Goal: Use online tool/utility: Utilize a website feature to perform a specific function

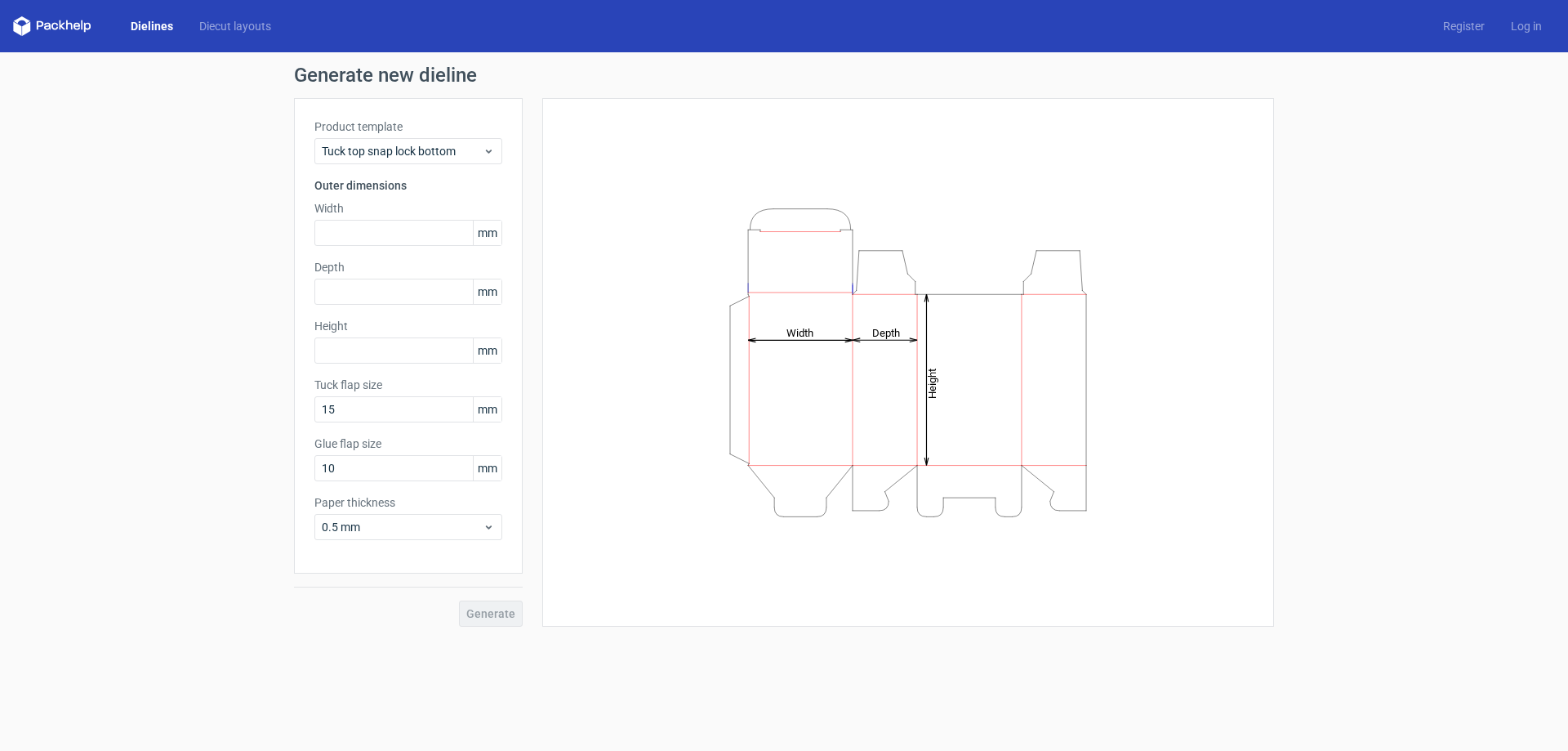
click at [828, 394] on icon "Height Depth Width" at bounding box center [908, 362] width 490 height 327
drag, startPoint x: 897, startPoint y: 401, endPoint x: 875, endPoint y: 473, distance: 75.3
click at [875, 473] on icon "Height Depth Width" at bounding box center [908, 362] width 490 height 327
click at [497, 619] on div "Generate" at bounding box center [408, 599] width 229 height 53
click at [394, 233] on input "text" at bounding box center [408, 233] width 188 height 26
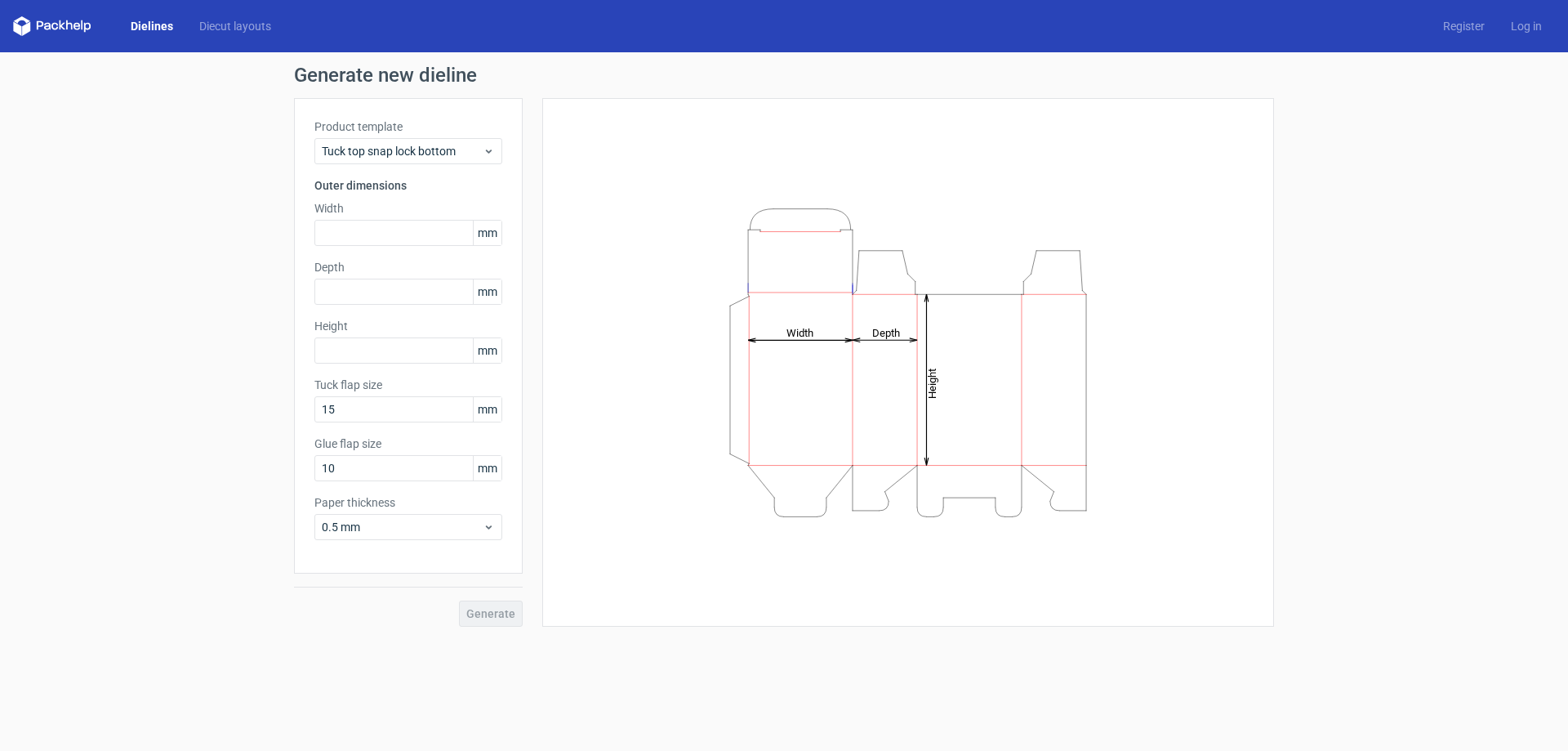
click at [497, 237] on span "mm" at bounding box center [487, 233] width 29 height 25
click at [486, 156] on icon at bounding box center [488, 152] width 12 height 13
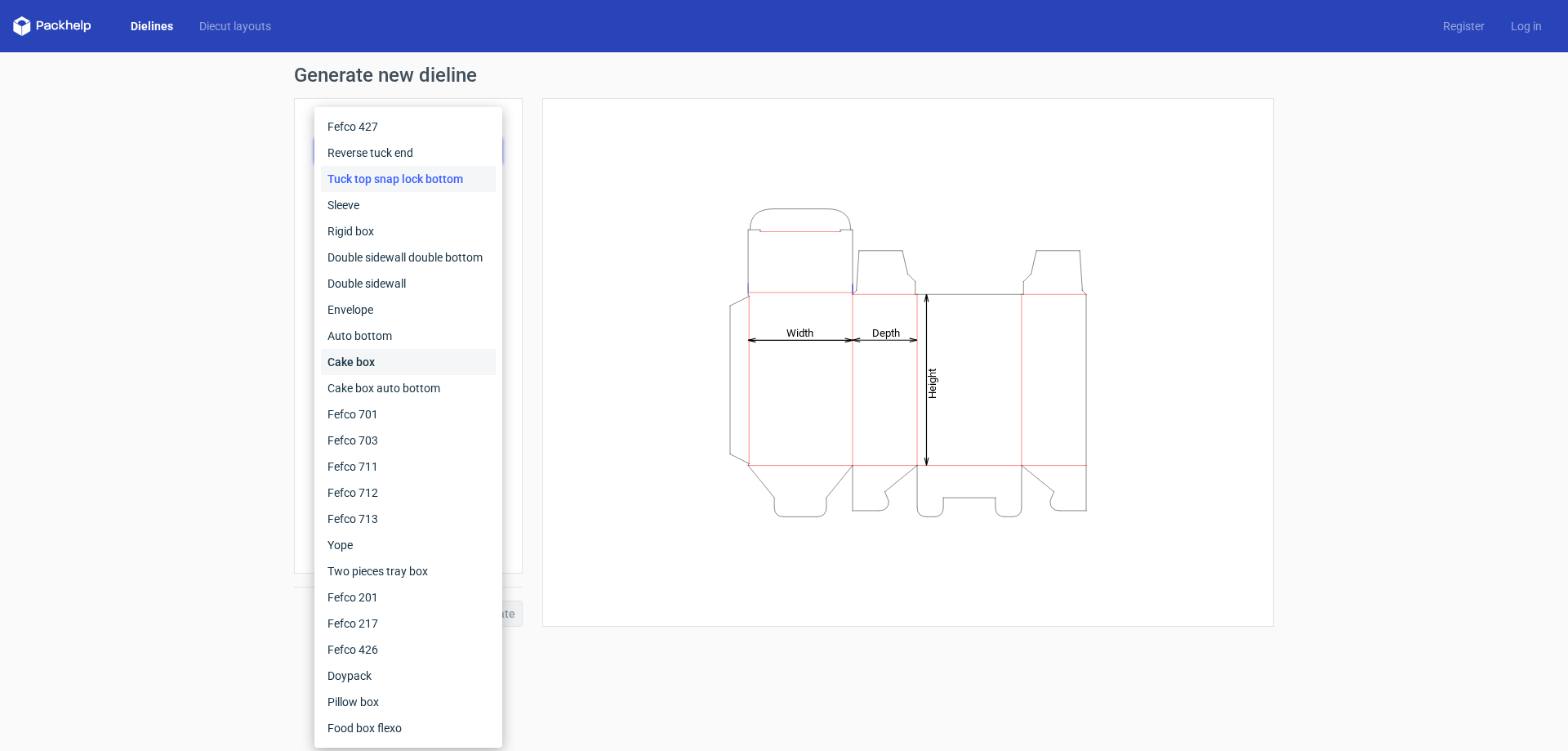
click at [441, 374] on div "Cake box" at bounding box center [408, 362] width 175 height 26
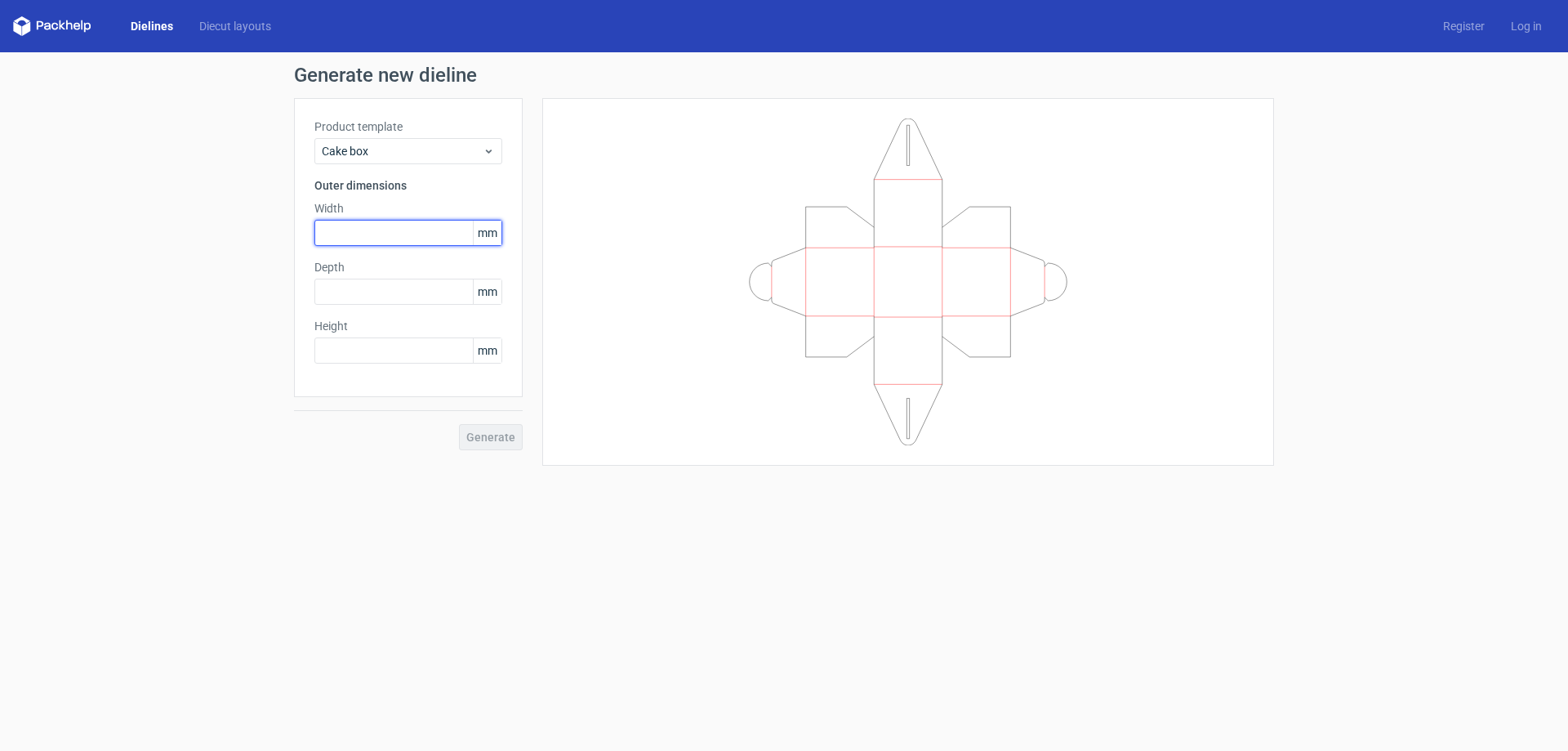
click at [422, 229] on input "text" at bounding box center [408, 233] width 188 height 26
type input "5"
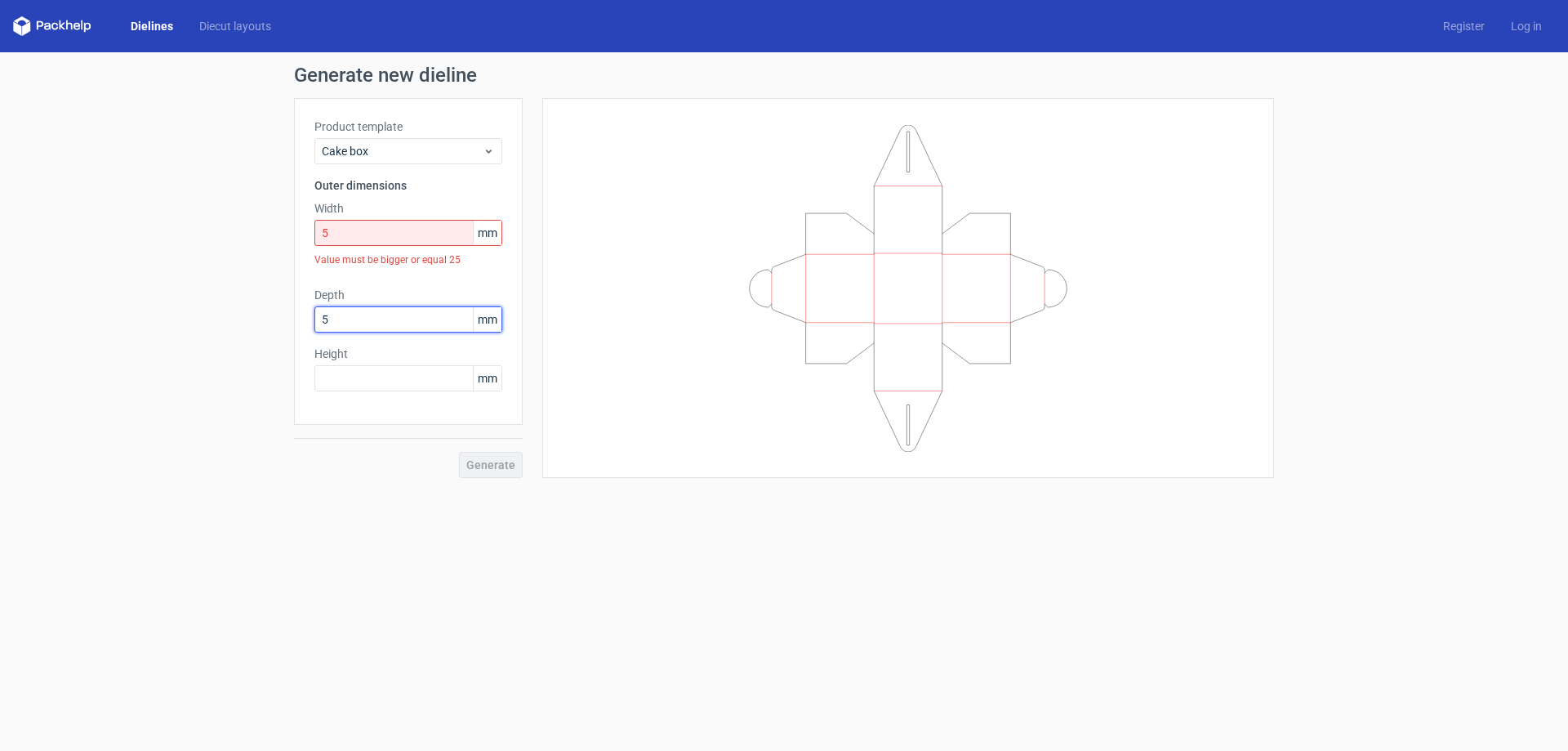
type input "5"
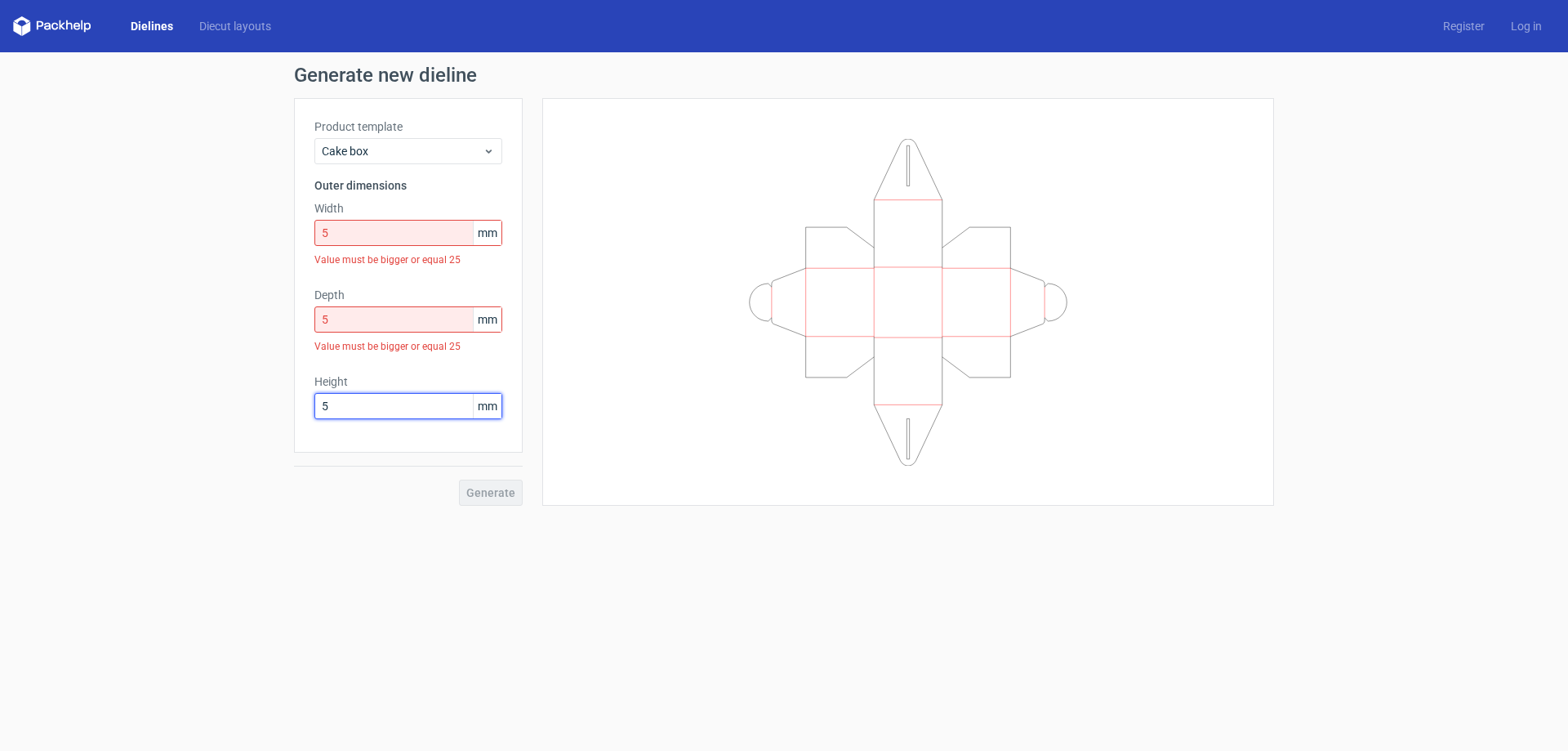
type input "5"
drag, startPoint x: 378, startPoint y: 235, endPoint x: 294, endPoint y: 250, distance: 85.3
click at [295, 250] on div "Product template Cake box Outer dimensions Width 5 mm Value must be bigger or e…" at bounding box center [408, 289] width 229 height 382
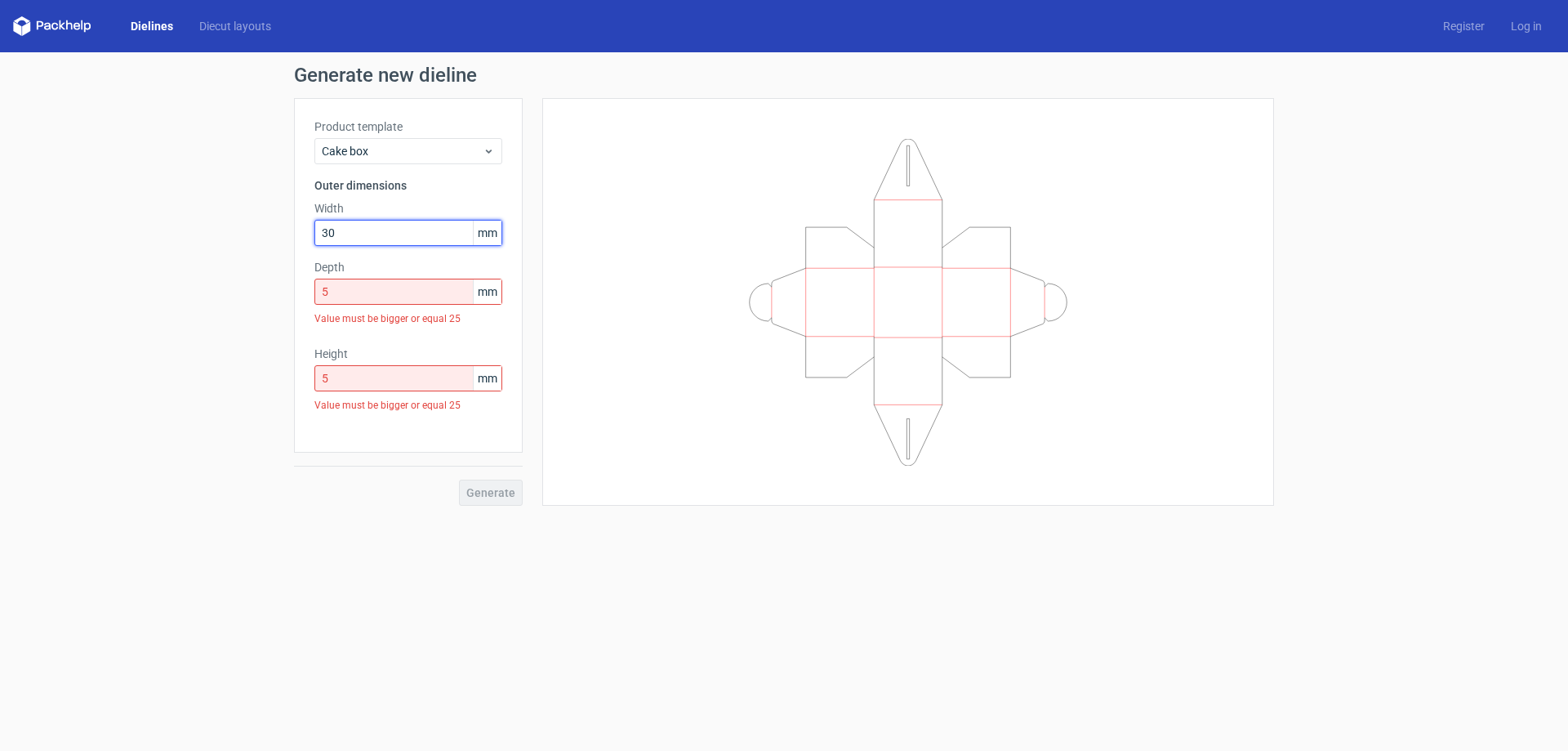
type input "30"
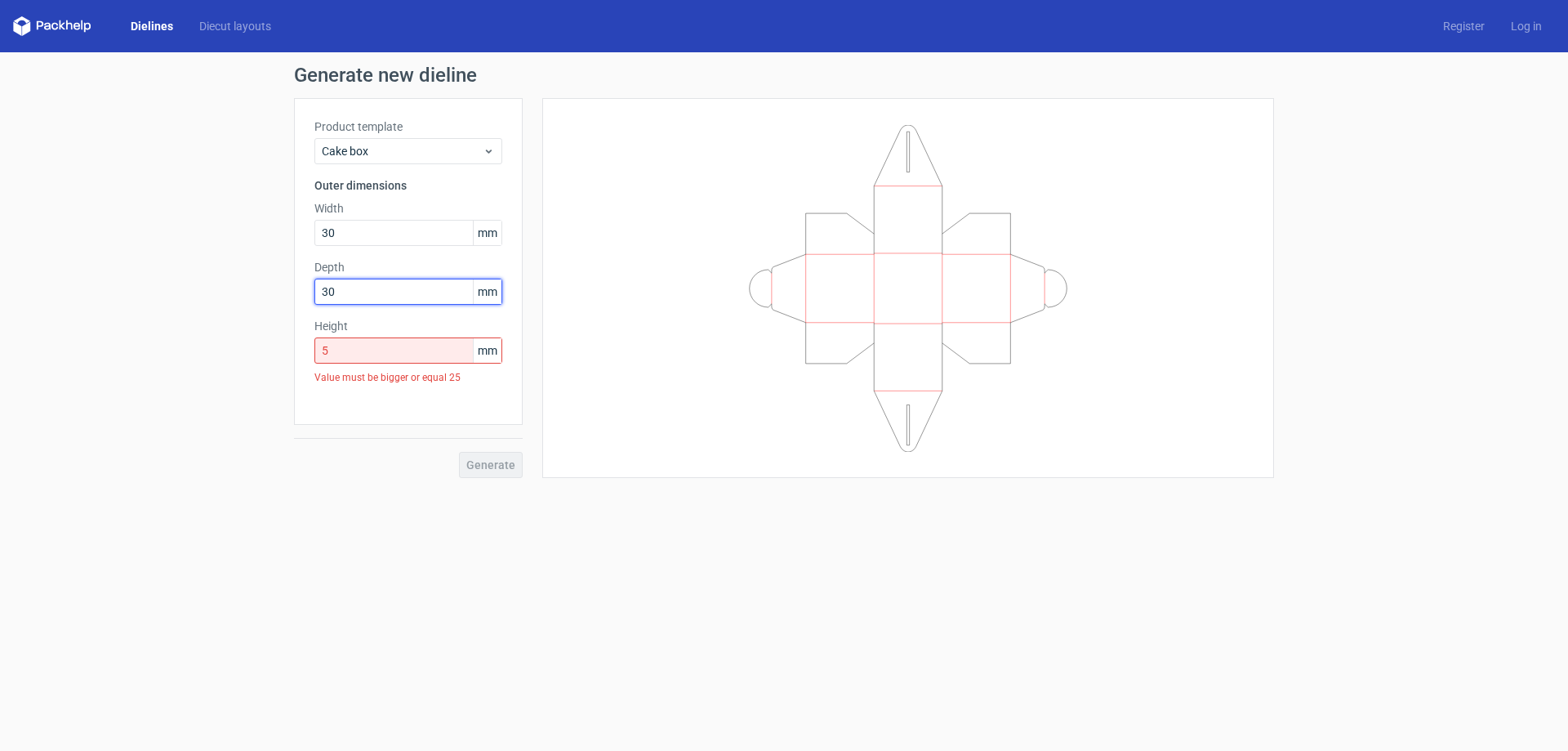
type input "30"
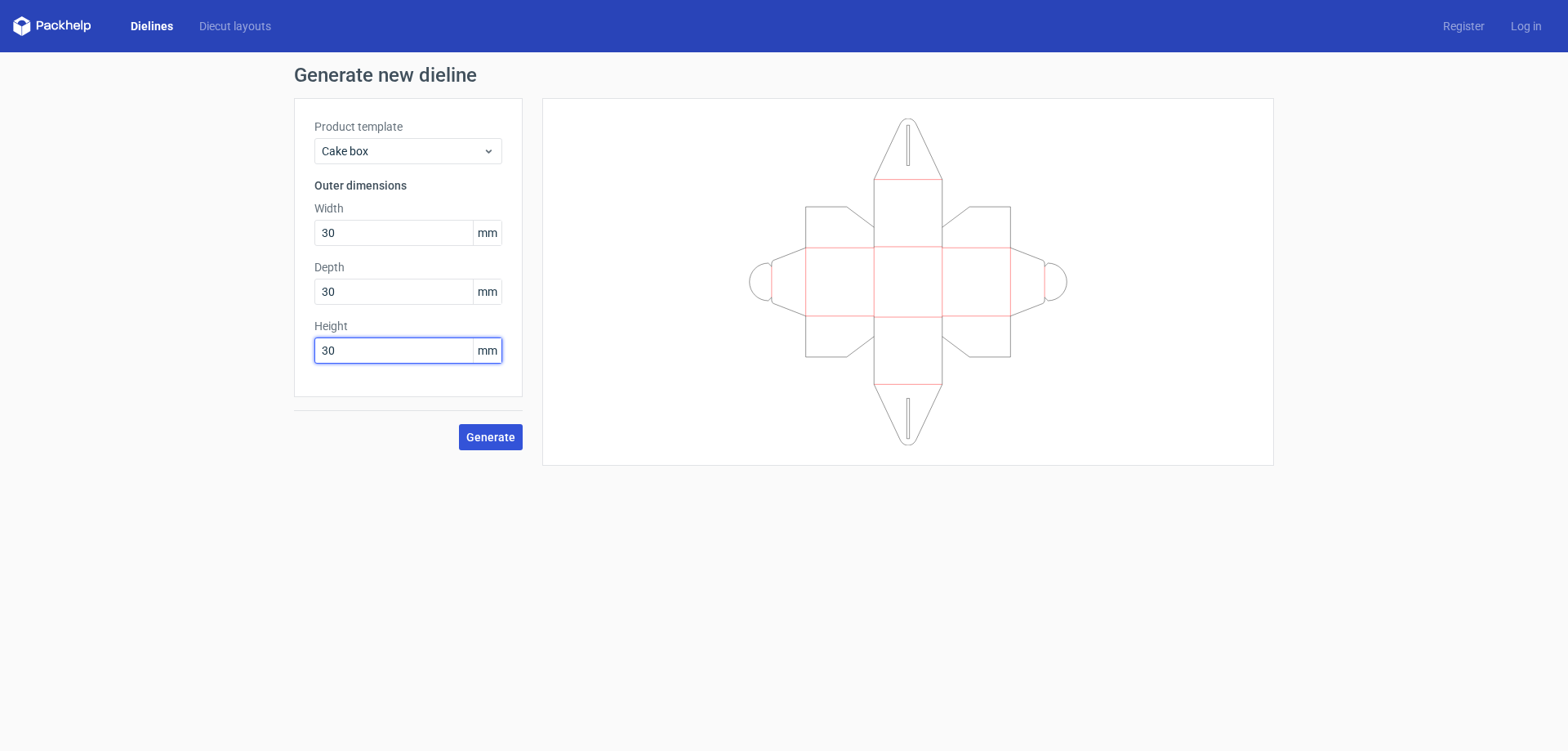
type input "30"
click at [500, 444] on button "Generate" at bounding box center [490, 437] width 63 height 26
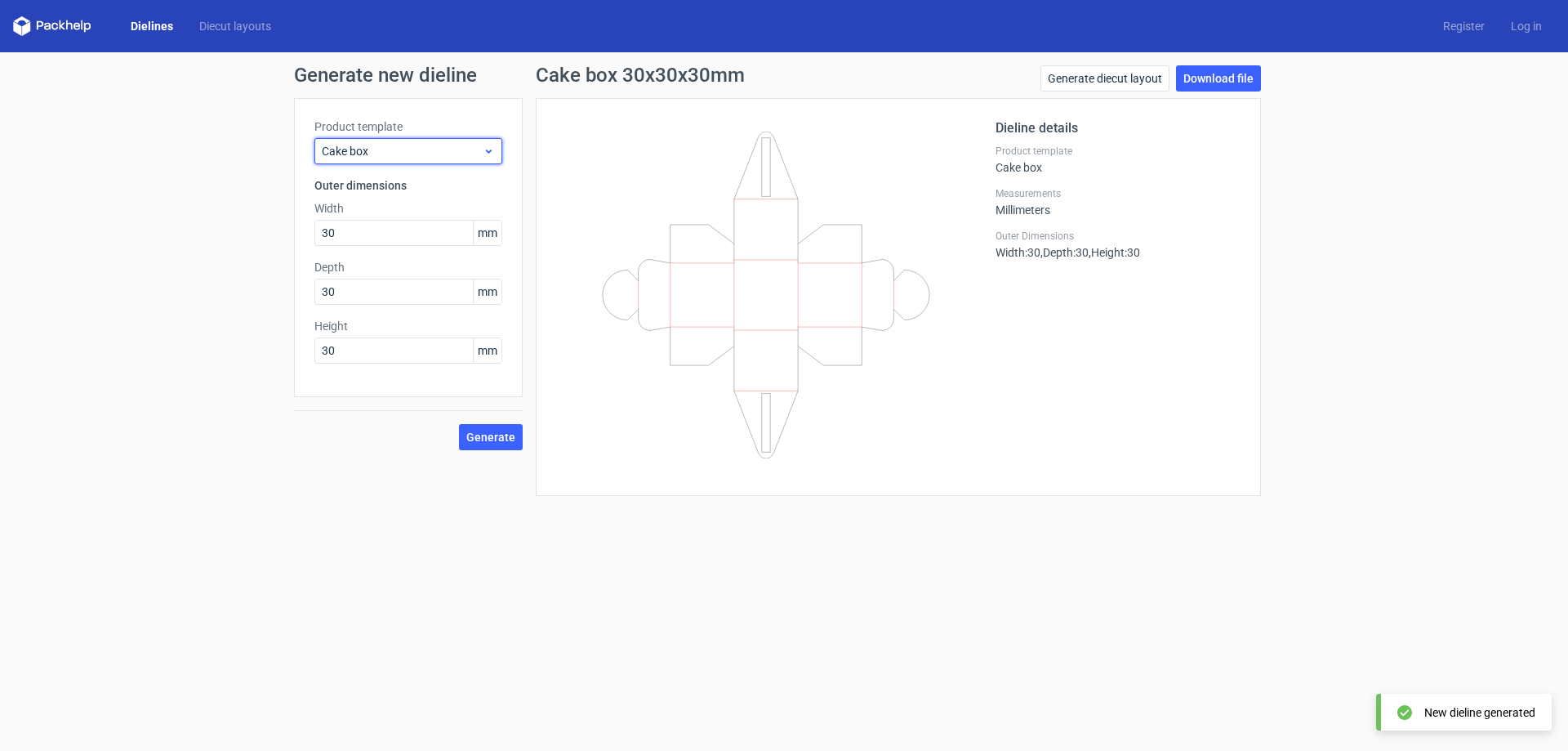
click at [490, 154] on icon at bounding box center [488, 152] width 12 height 13
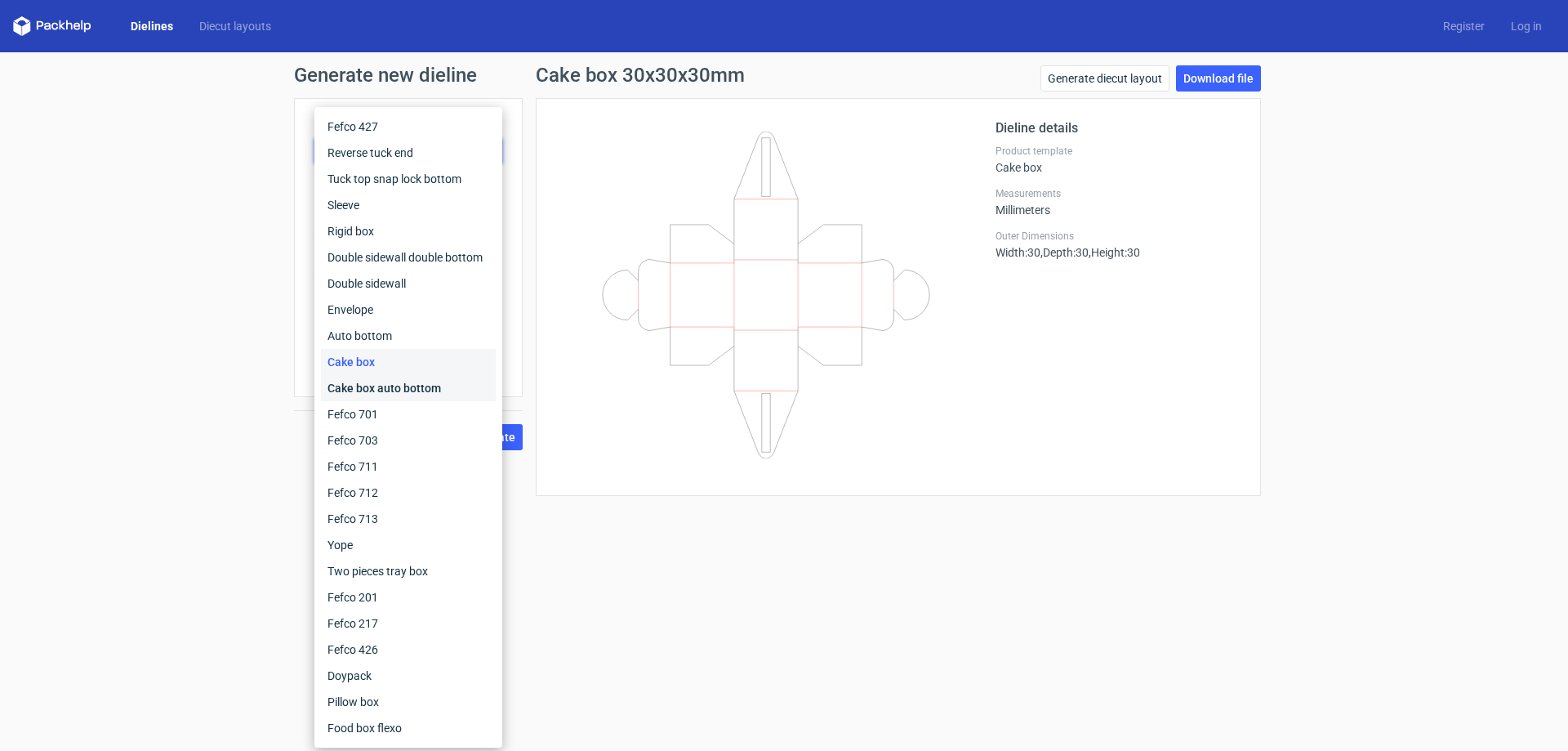
click at [433, 389] on div "Cake box auto bottom" at bounding box center [408, 388] width 175 height 26
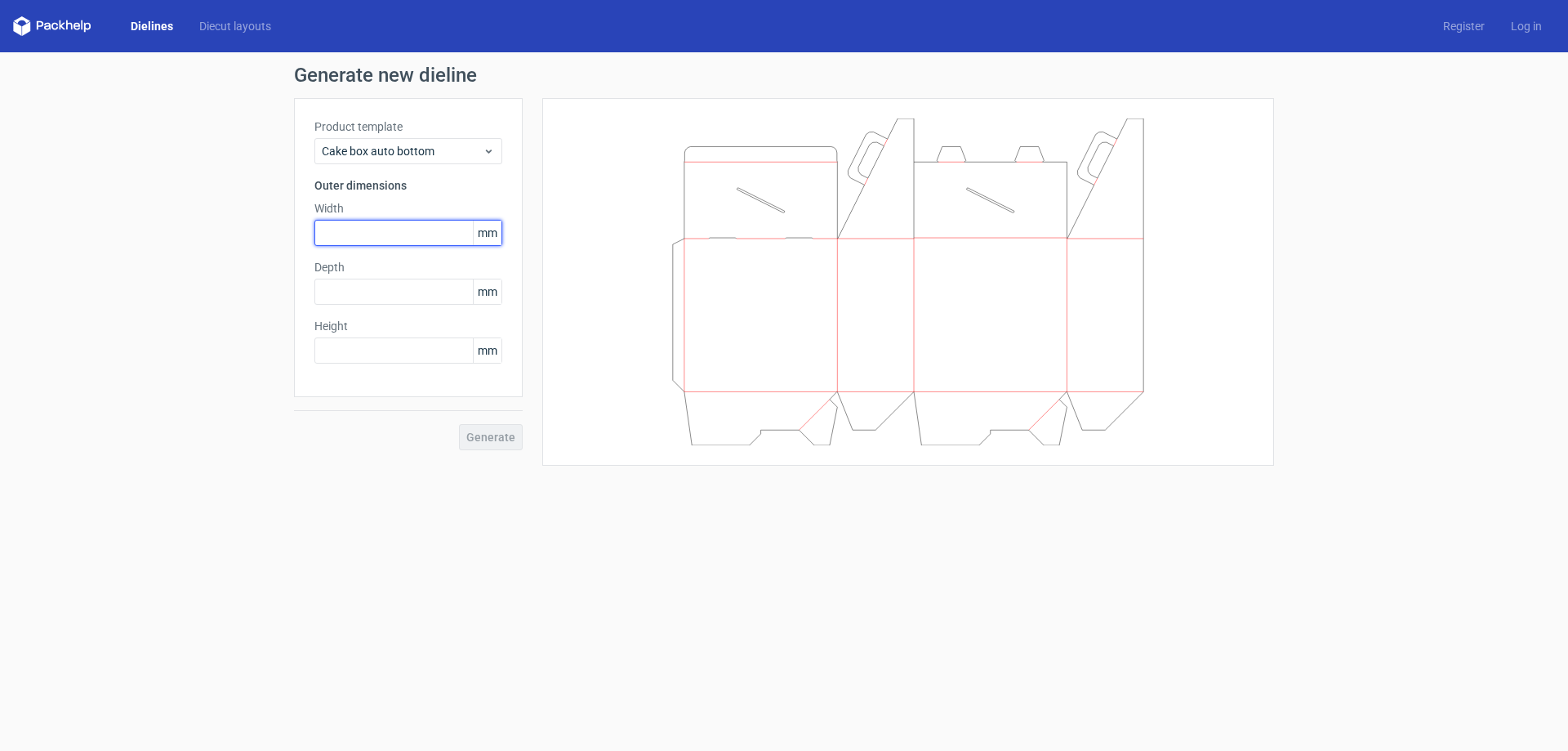
click at [379, 242] on input "text" at bounding box center [408, 233] width 188 height 26
click at [423, 151] on span "Cake box auto bottom" at bounding box center [402, 152] width 161 height 16
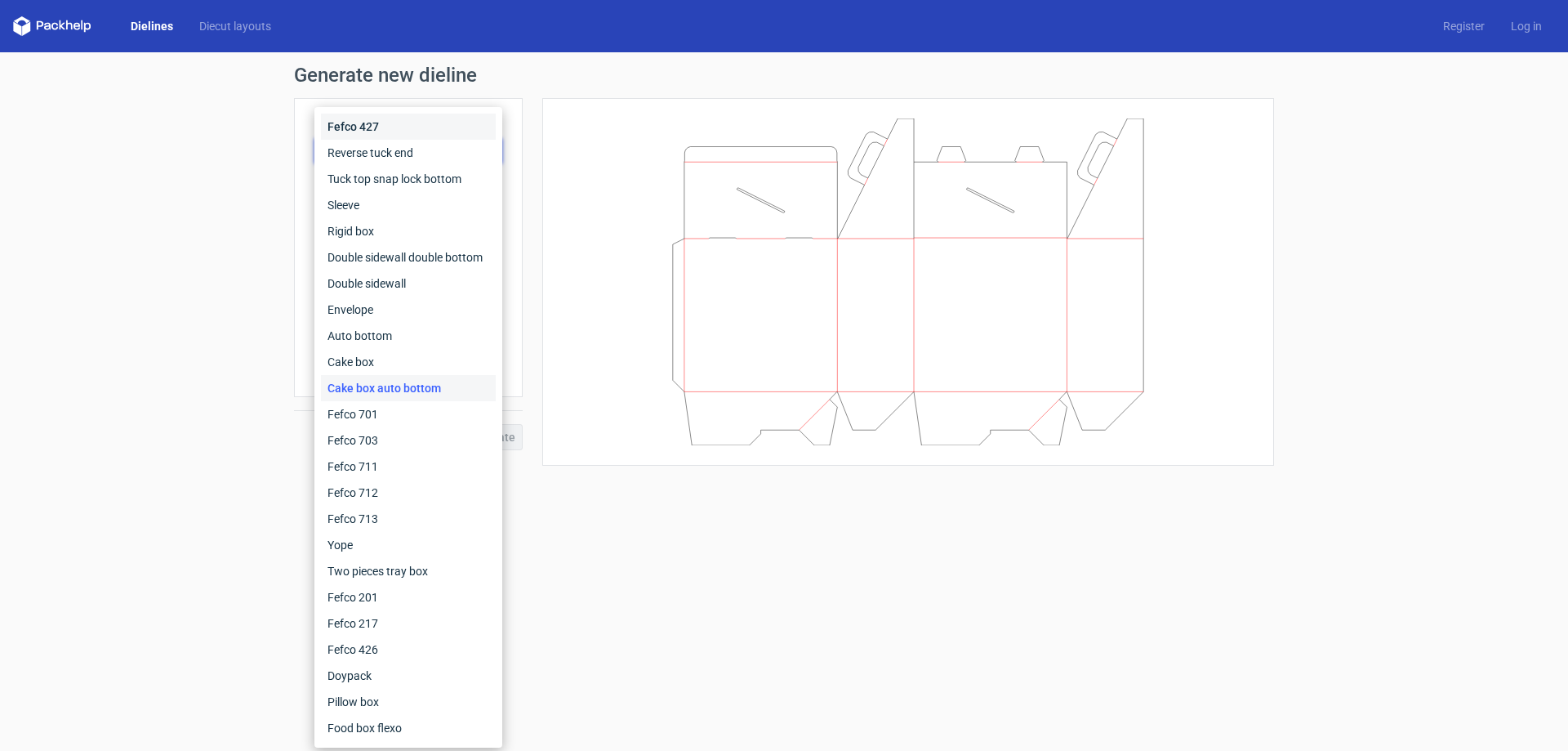
click at [389, 121] on div "Fefco 427" at bounding box center [408, 127] width 175 height 26
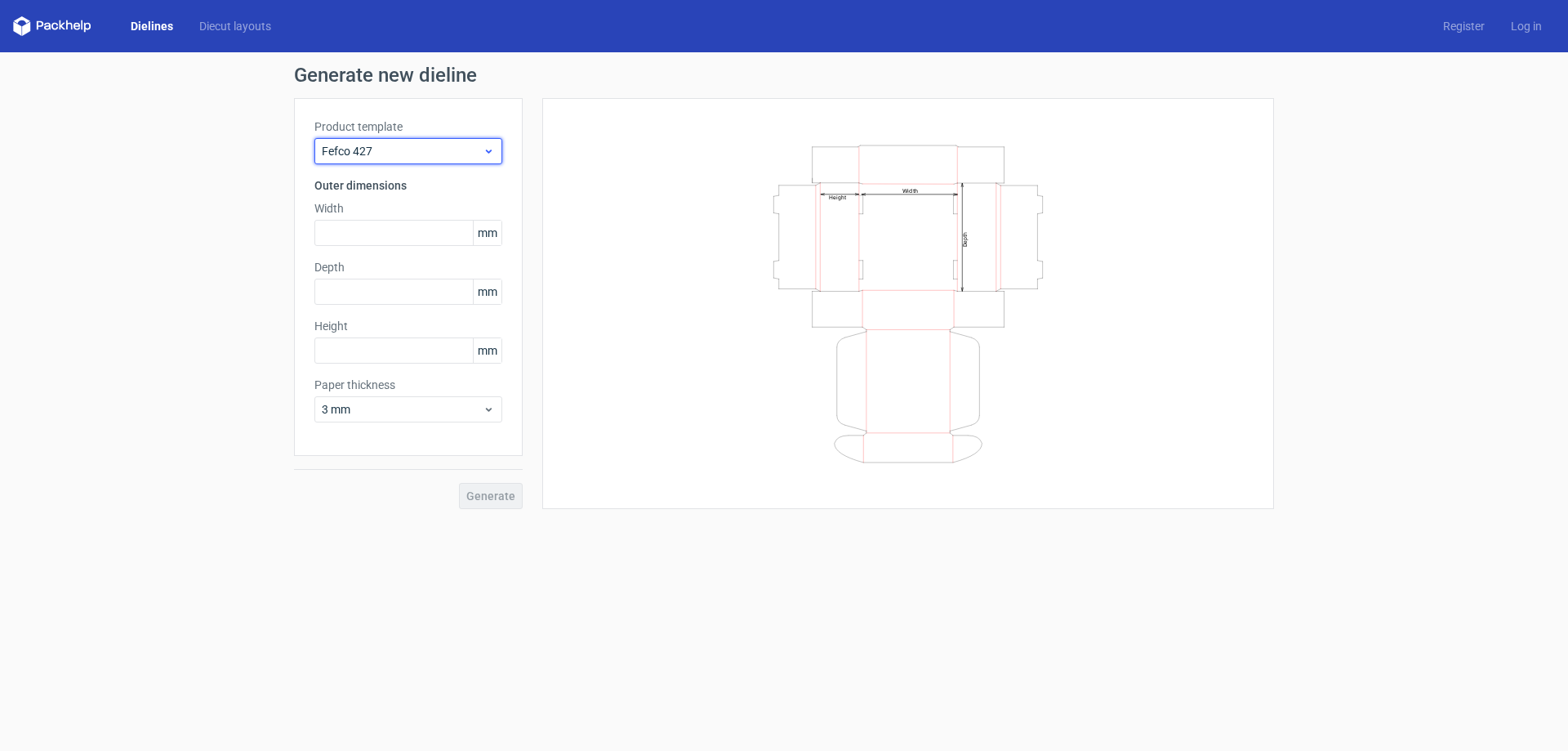
click at [390, 154] on span "Fefco 427" at bounding box center [402, 152] width 161 height 16
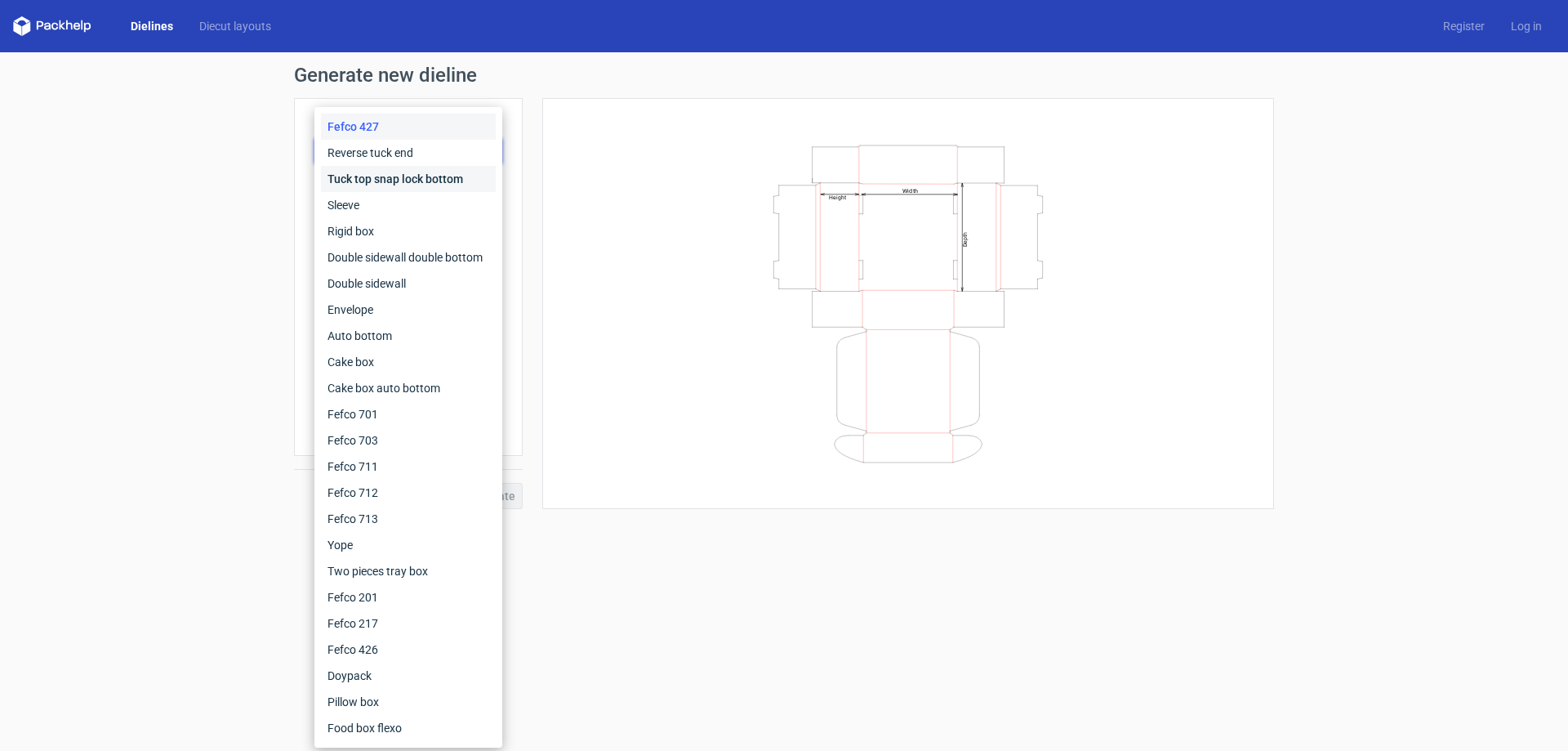
click at [387, 177] on div "Tuck top snap lock bottom" at bounding box center [408, 179] width 175 height 26
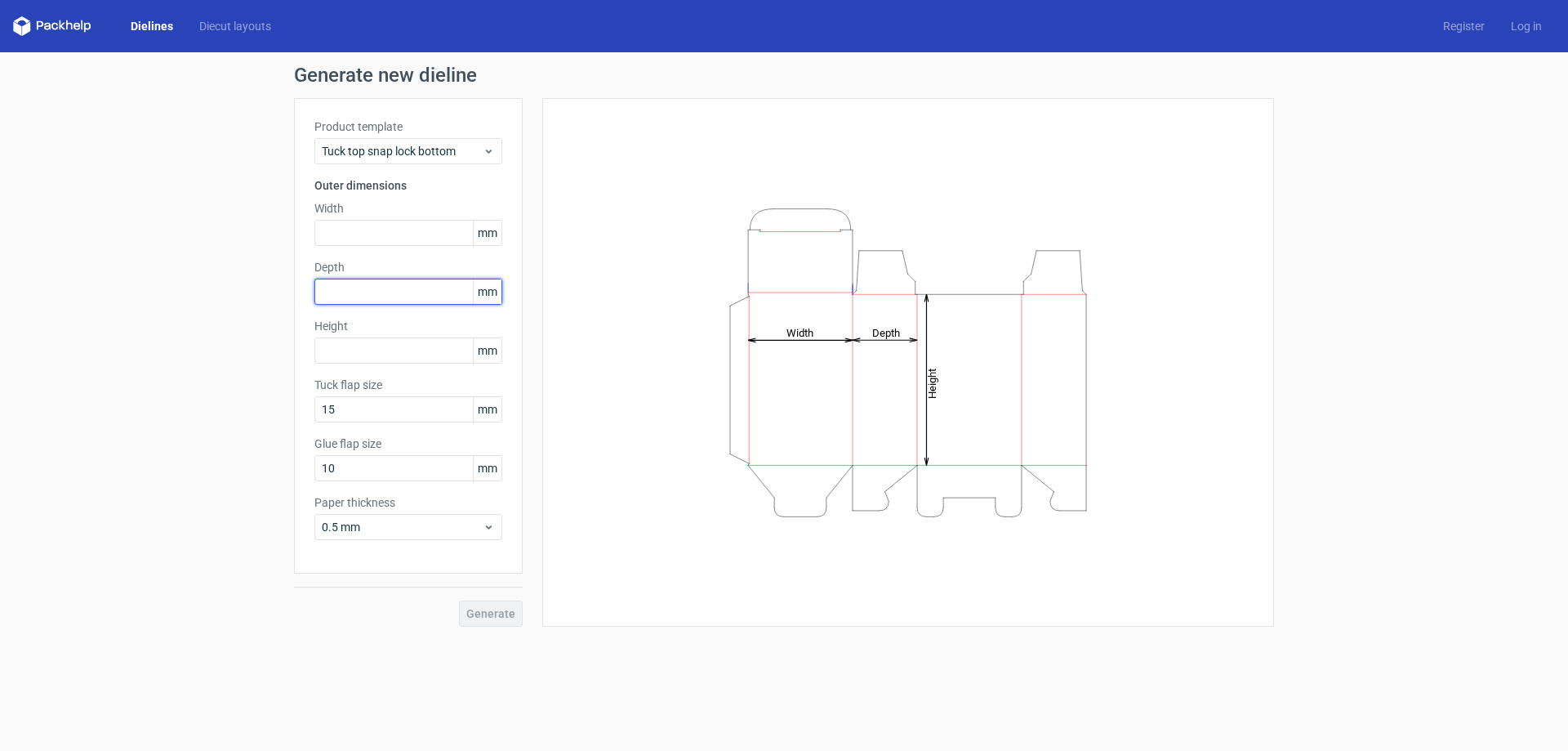
click at [398, 288] on input "text" at bounding box center [408, 292] width 188 height 26
click at [382, 238] on input "text" at bounding box center [408, 233] width 188 height 26
click at [492, 231] on span "mm" at bounding box center [487, 233] width 29 height 25
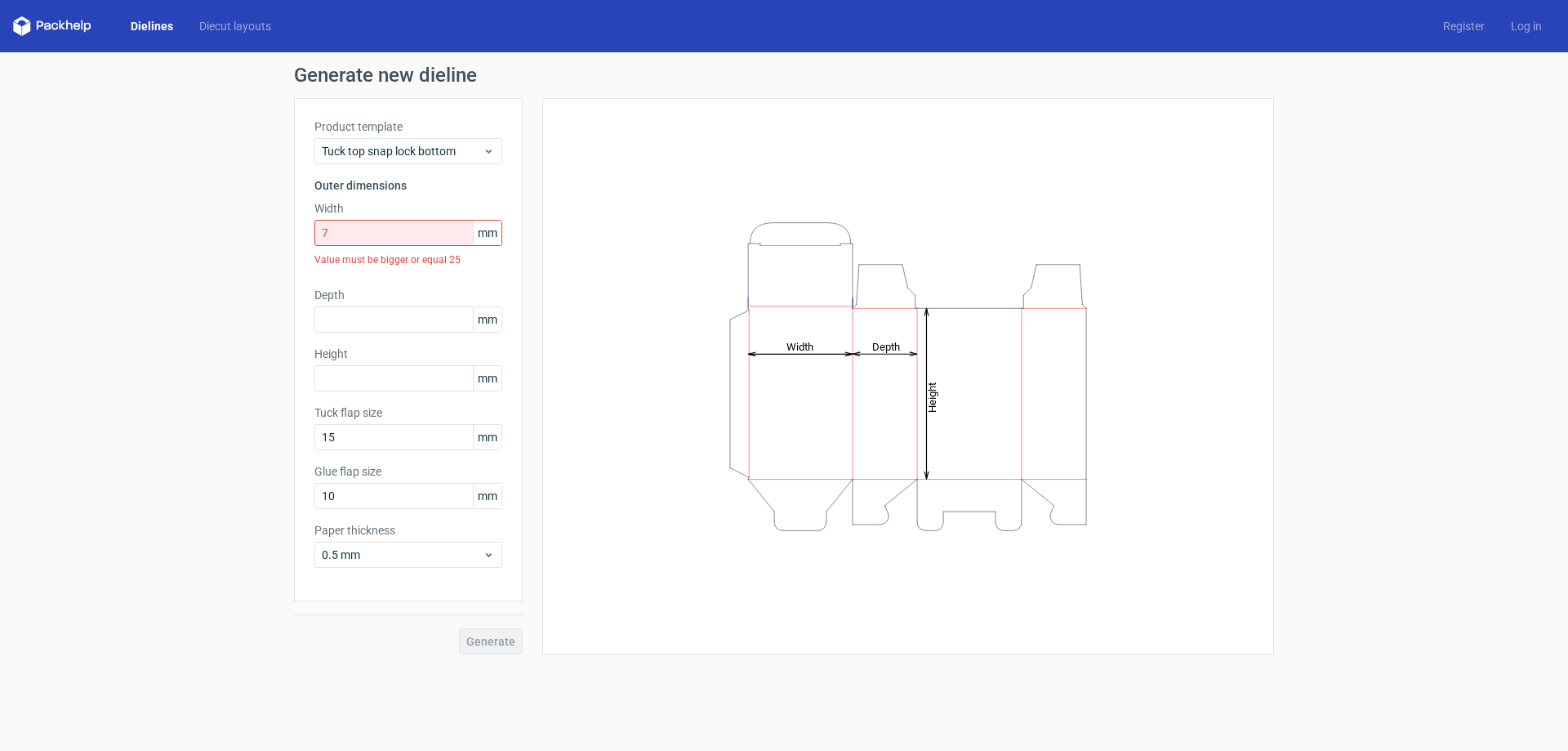
click at [495, 237] on span "mm" at bounding box center [487, 233] width 29 height 25
drag, startPoint x: 495, startPoint y: 237, endPoint x: 478, endPoint y: 236, distance: 17.0
click at [478, 236] on span "mm" at bounding box center [487, 233] width 29 height 25
click at [492, 238] on span "mm" at bounding box center [487, 233] width 29 height 25
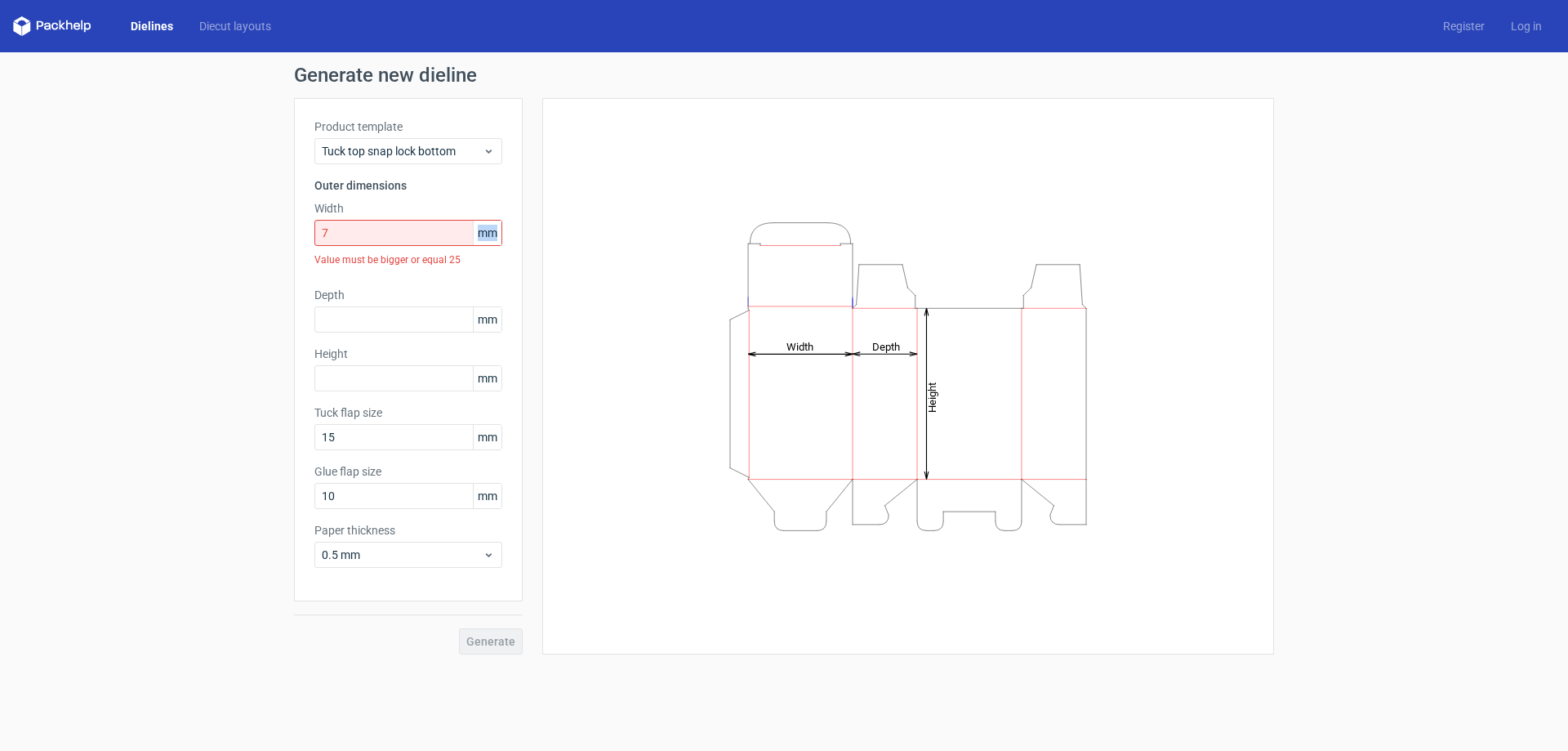
click at [492, 238] on span "mm" at bounding box center [487, 233] width 29 height 25
drag, startPoint x: 420, startPoint y: 244, endPoint x: 275, endPoint y: 238, distance: 145.1
click at [291, 238] on div "Generate new dieline Product template Tuck top snap lock bottom Outer dimension…" at bounding box center [784, 359] width 1568 height 615
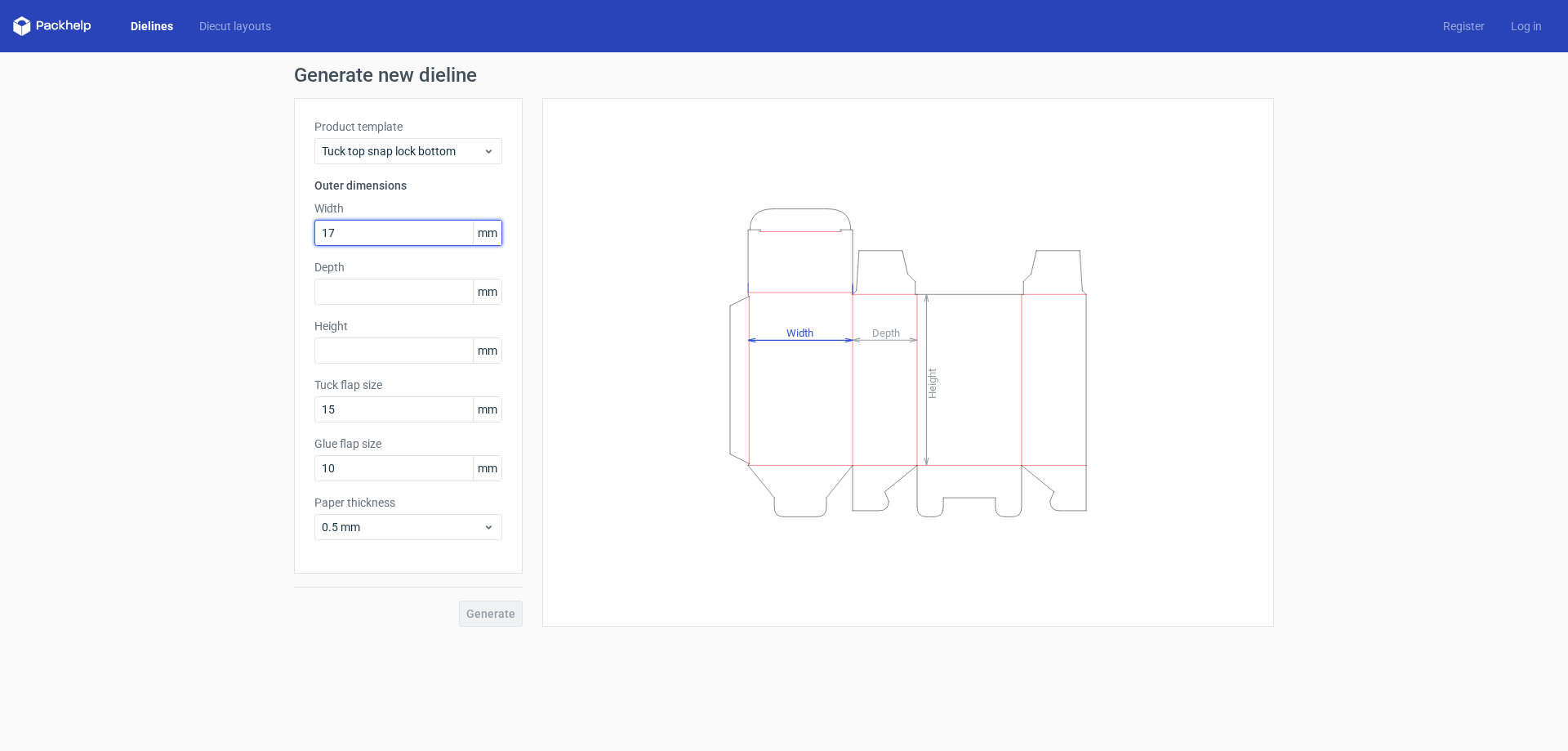
type input "17"
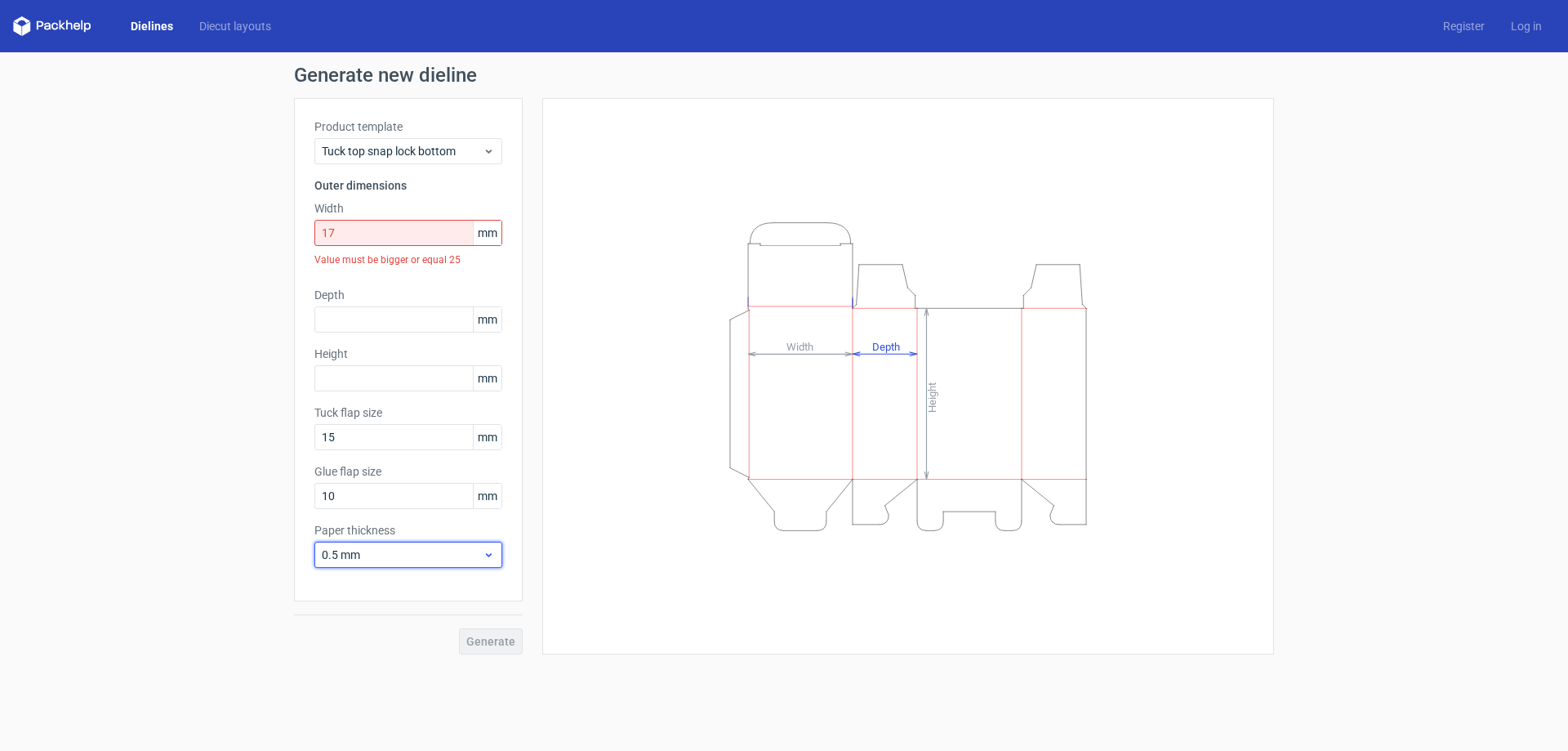
click at [444, 551] on span "0.5 mm" at bounding box center [402, 555] width 161 height 16
click at [562, 581] on div "Height Depth Width" at bounding box center [908, 376] width 691 height 515
click at [380, 243] on input "17" at bounding box center [408, 233] width 188 height 26
drag, startPoint x: 380, startPoint y: 245, endPoint x: 277, endPoint y: 247, distance: 103.0
click at [277, 247] on div "Generate new dieline Product template Tuck top snap lock bottom Outer dimension…" at bounding box center [784, 359] width 1568 height 615
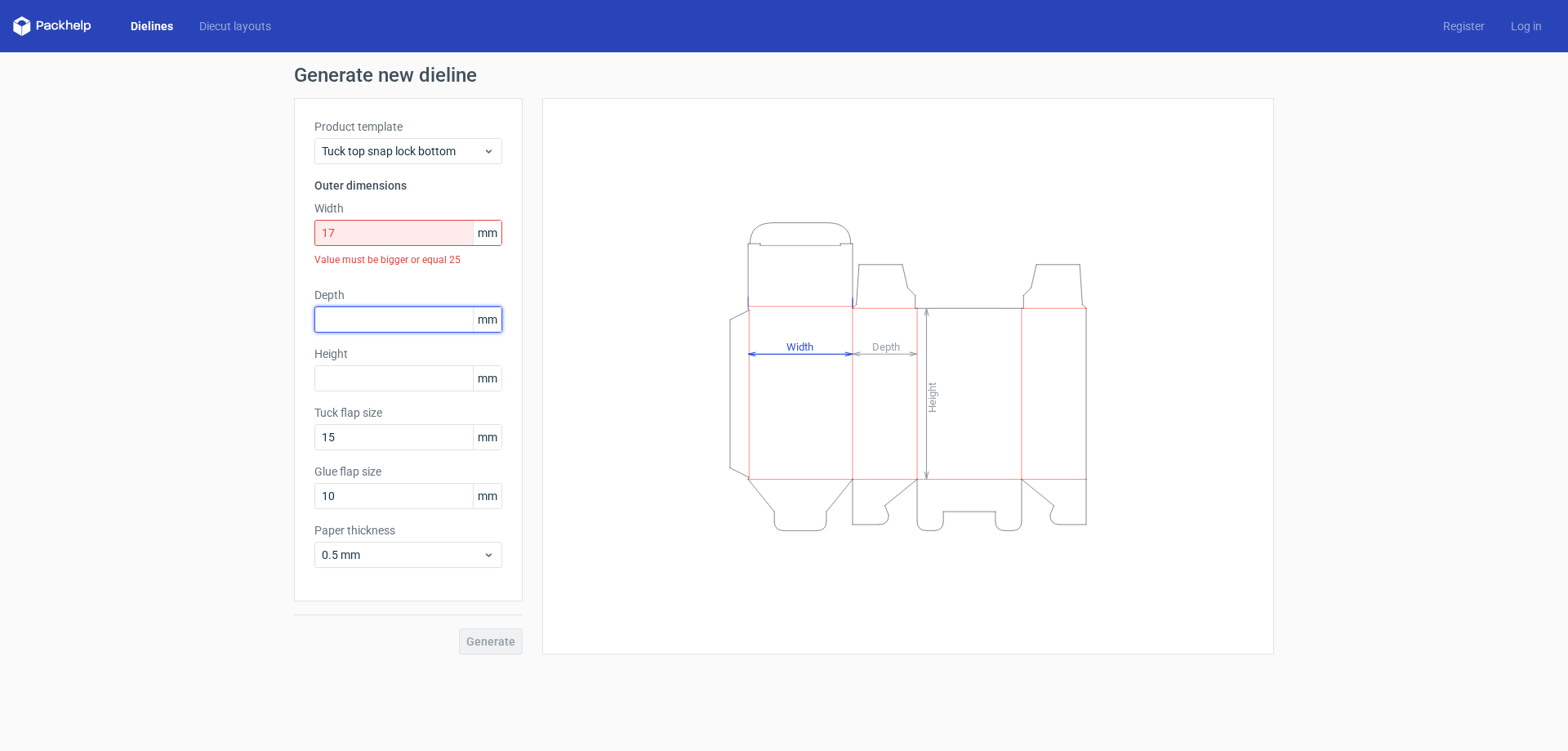
click at [394, 309] on input "text" at bounding box center [408, 320] width 188 height 26
drag, startPoint x: 366, startPoint y: 304, endPoint x: 349, endPoint y: 313, distance: 19.2
click at [349, 312] on div "Depth 25 mm" at bounding box center [408, 310] width 188 height 46
drag, startPoint x: 349, startPoint y: 319, endPoint x: 269, endPoint y: 318, distance: 80.0
click at [269, 318] on div "Generate new dieline Product template Tuck top snap lock bottom Outer dimension…" at bounding box center [784, 359] width 1568 height 615
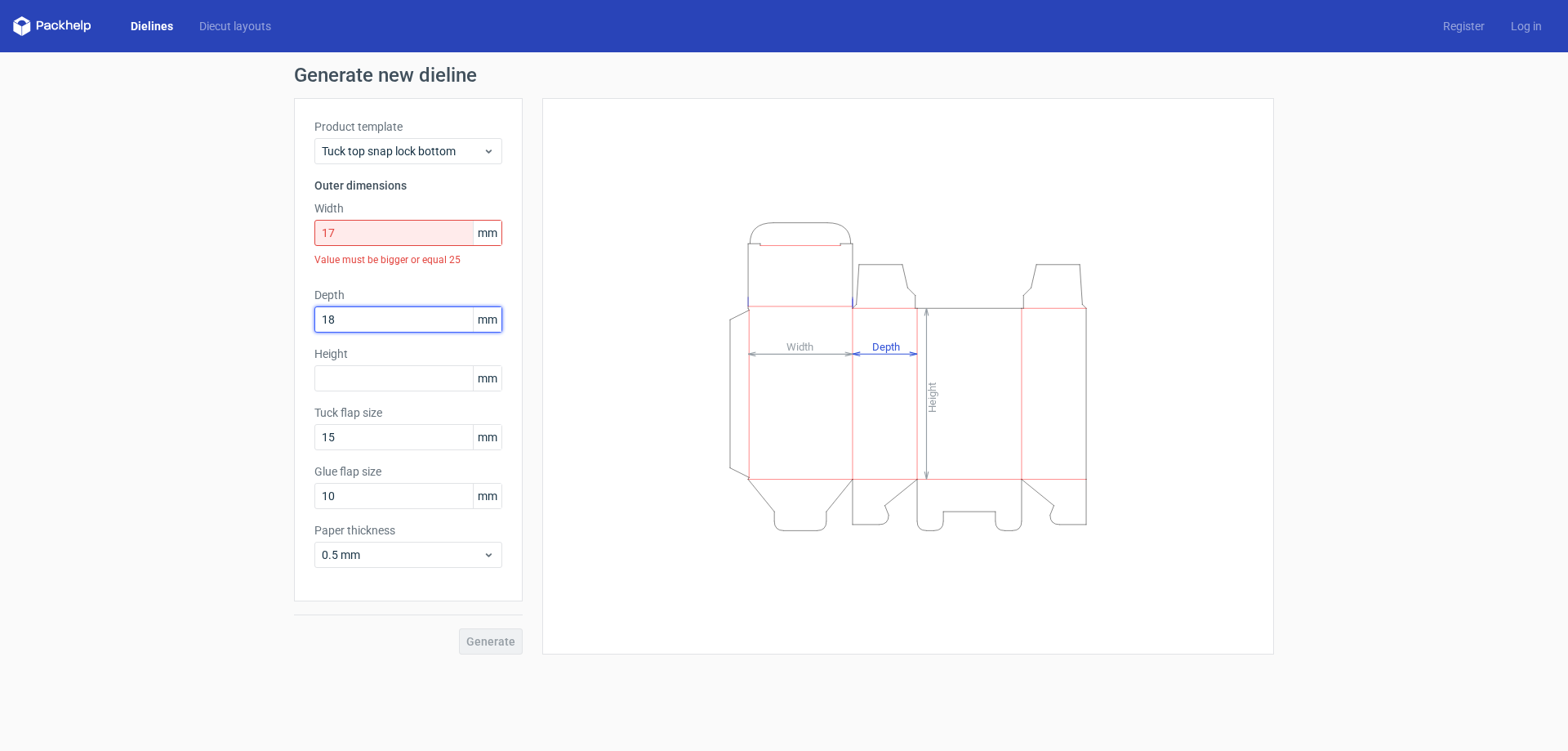
type input "18"
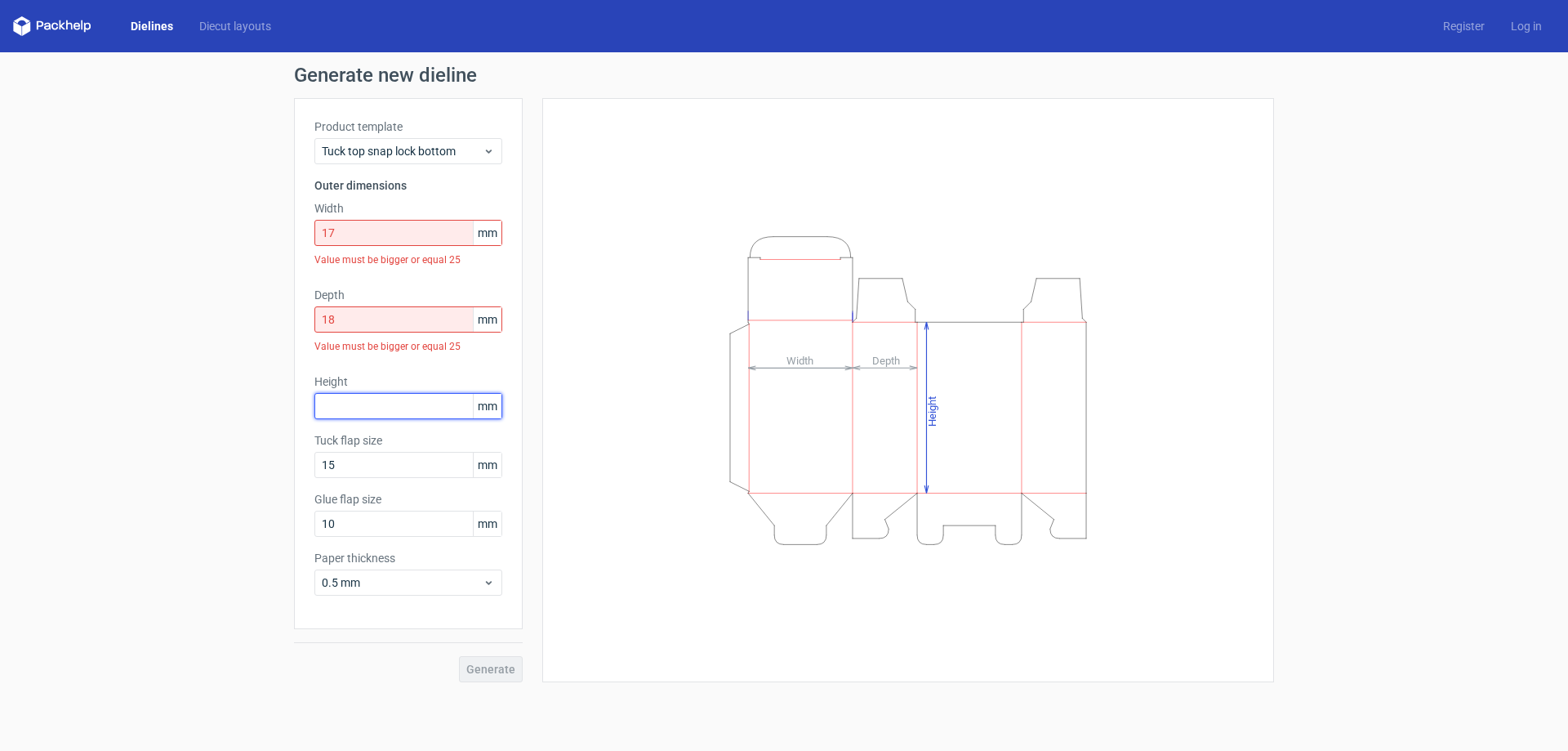
click at [348, 372] on div "Product template Tuck top snap lock bottom Outer dimensions Width 17 mm Value m…" at bounding box center [408, 363] width 229 height 531
click at [488, 408] on span "mm" at bounding box center [487, 406] width 29 height 25
click at [494, 236] on span "mm" at bounding box center [487, 233] width 29 height 25
click at [234, 33] on link "Diecut layouts" at bounding box center [235, 26] width 98 height 16
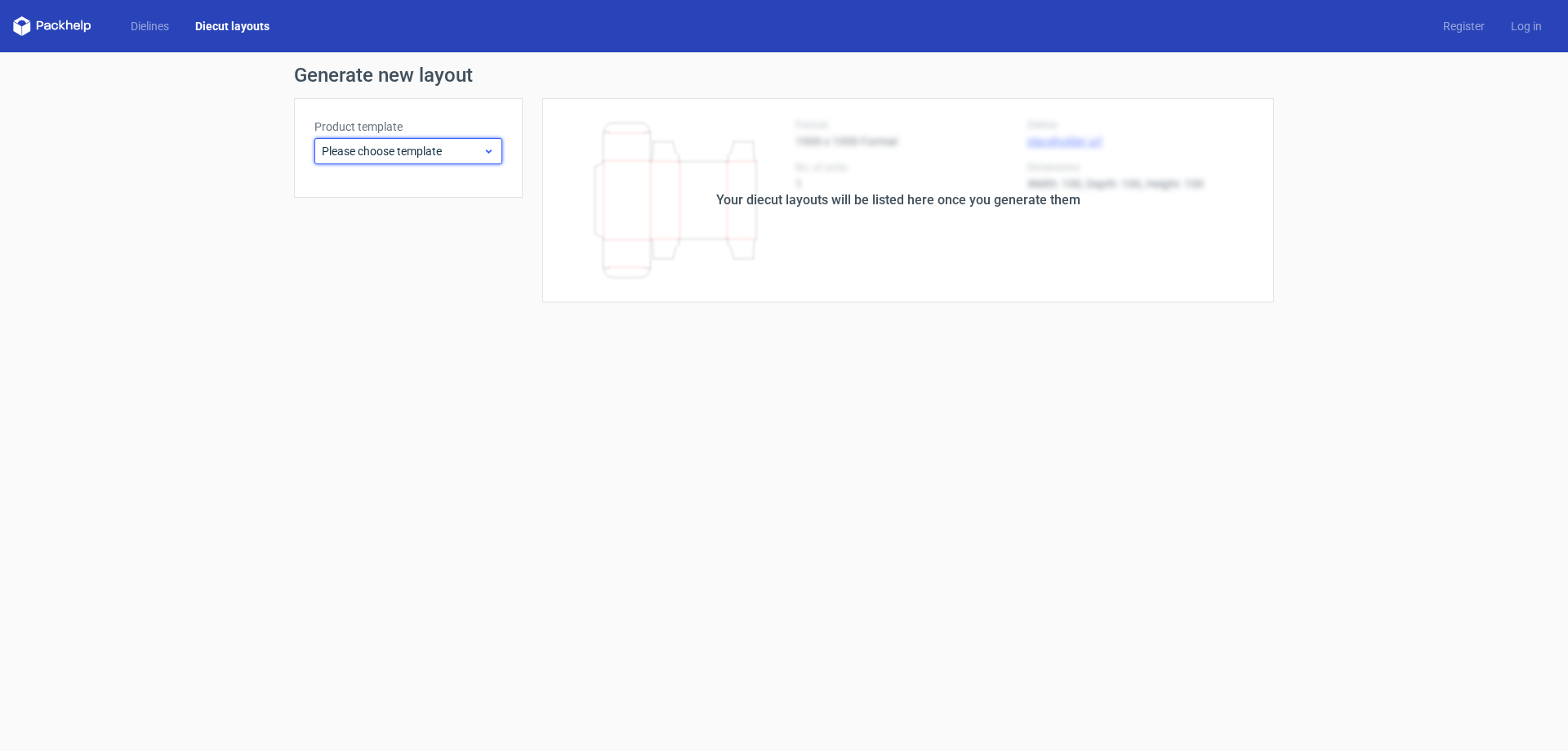
click at [441, 161] on div "Please choose template" at bounding box center [408, 152] width 188 height 26
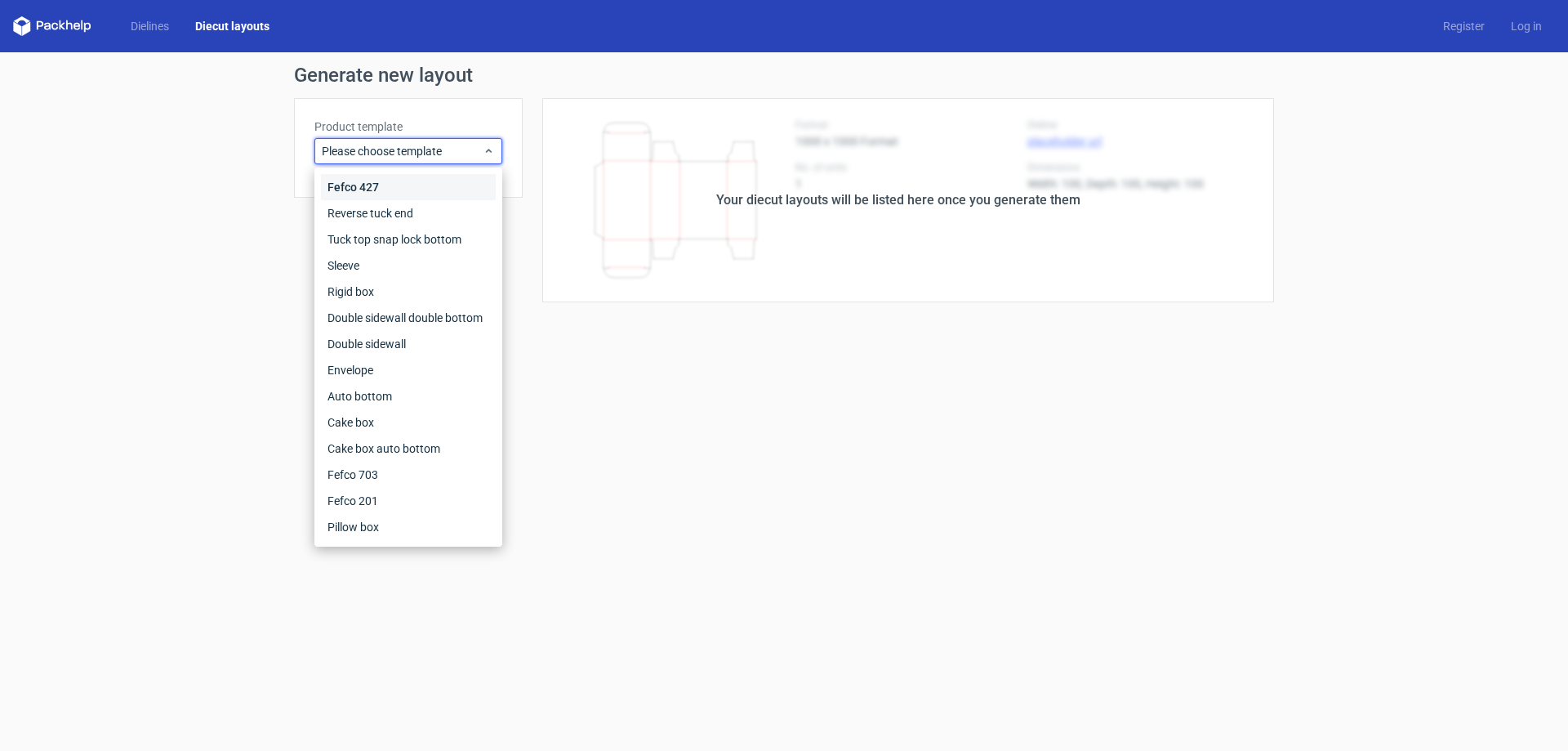
click at [434, 192] on div "Fefco 427" at bounding box center [408, 187] width 175 height 26
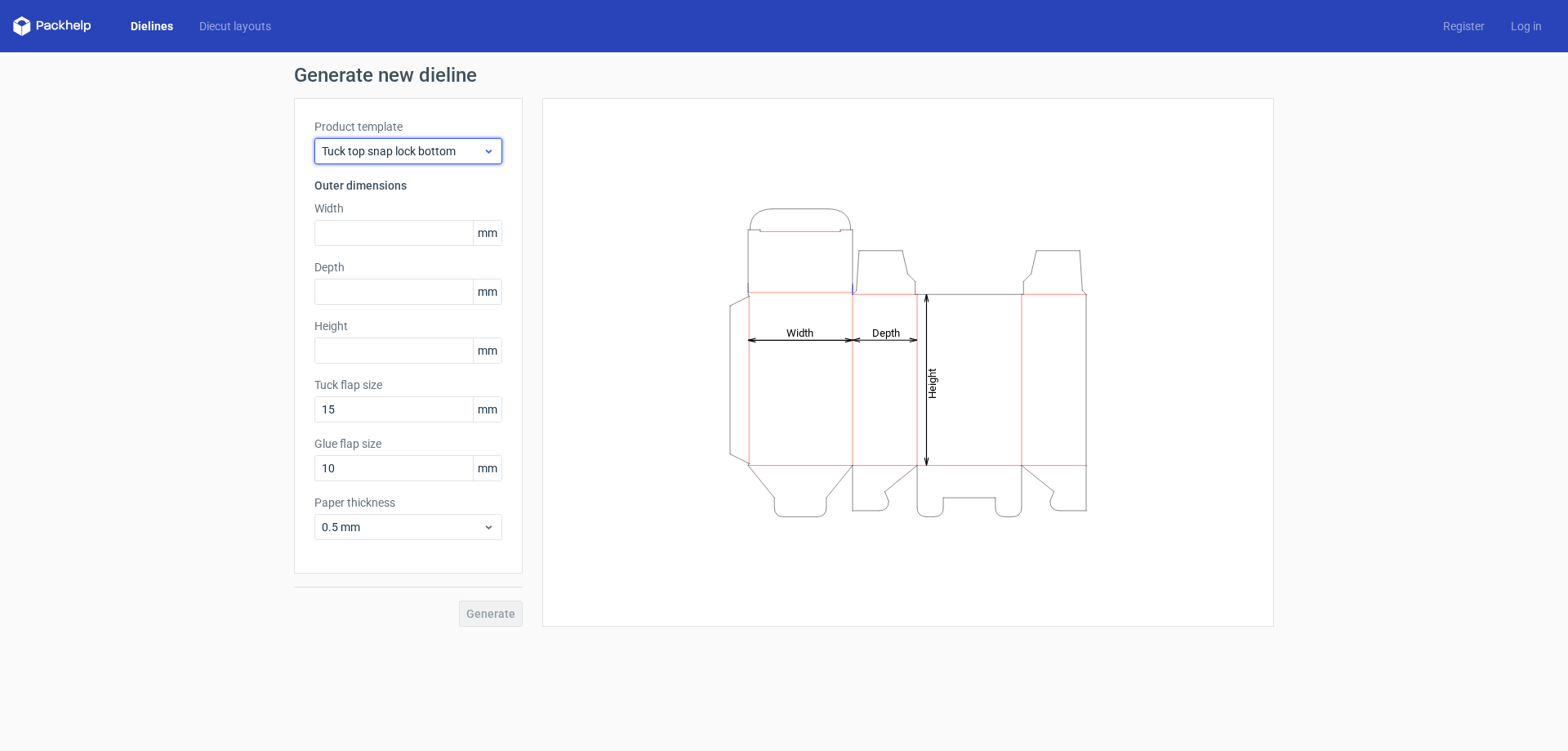
click at [488, 151] on icon at bounding box center [488, 152] width 12 height 13
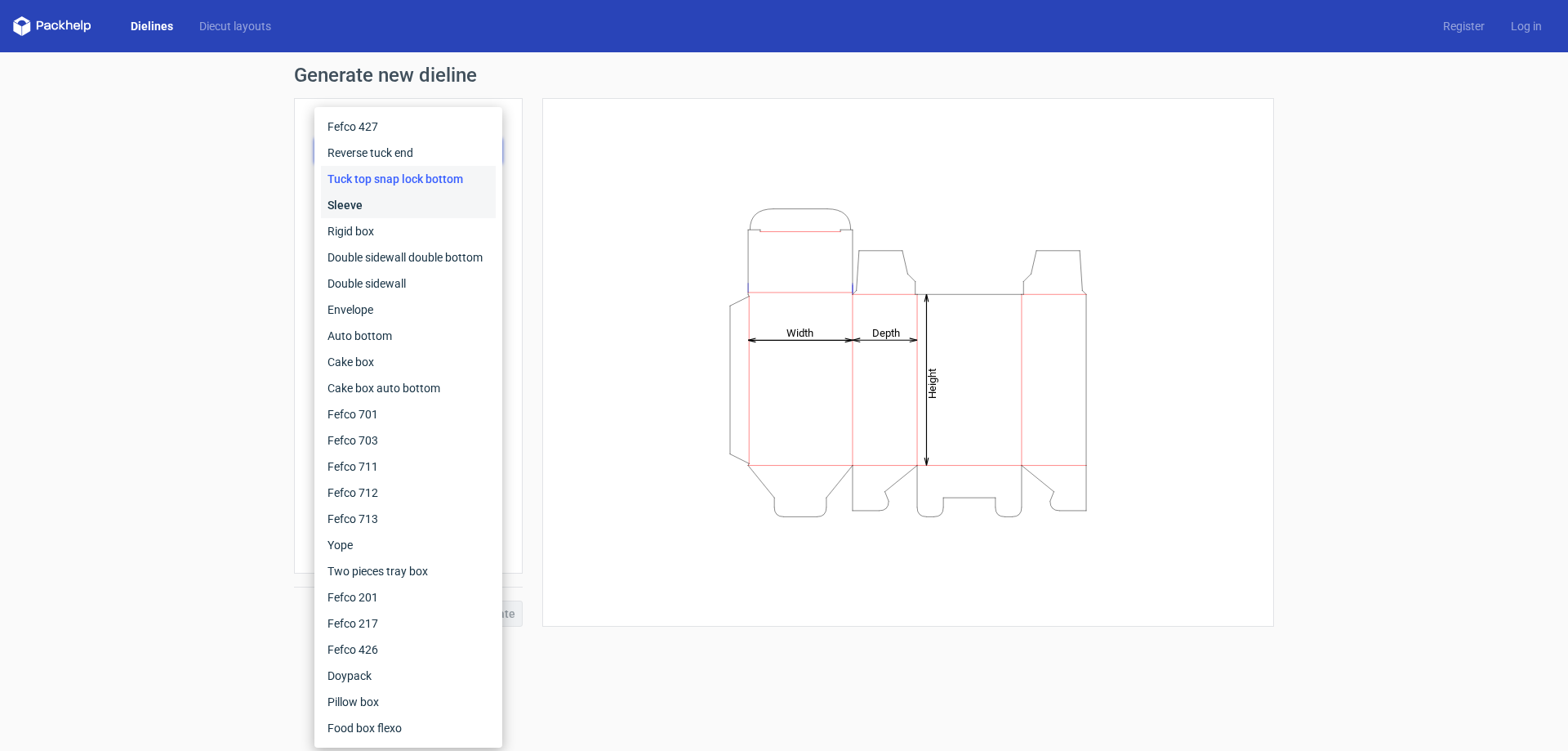
click at [484, 210] on div "Sleeve" at bounding box center [408, 205] width 175 height 26
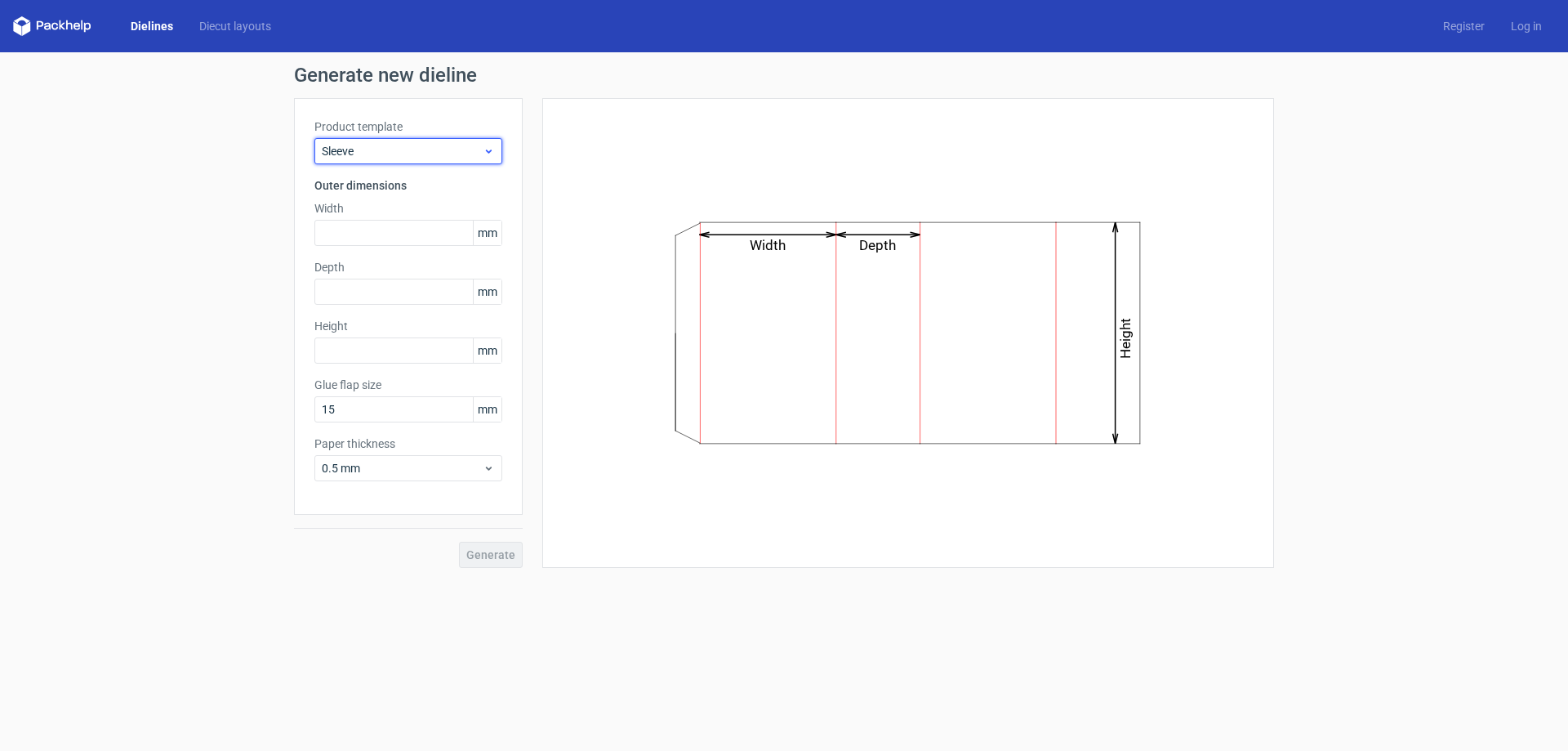
click at [486, 156] on icon at bounding box center [488, 152] width 12 height 13
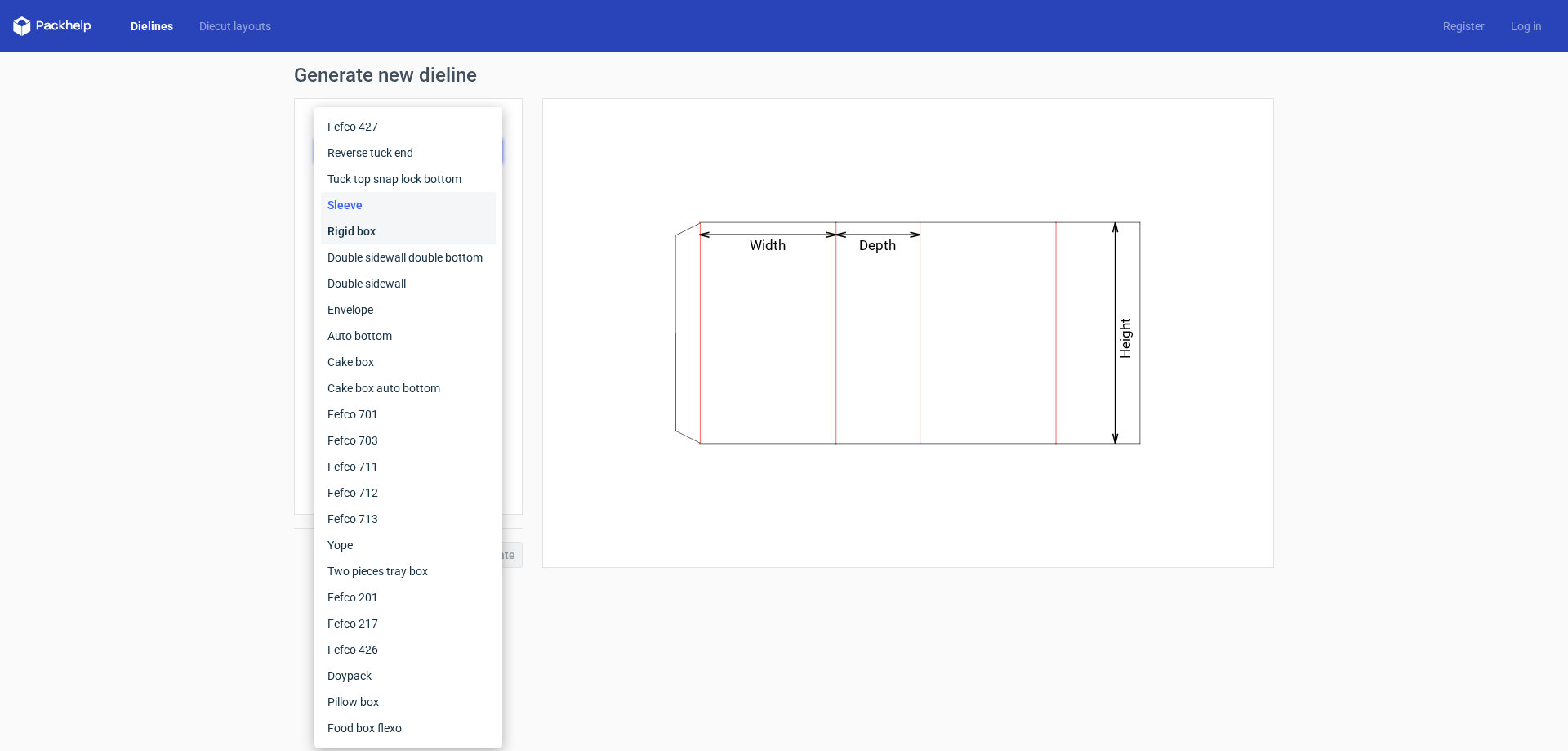
click at [462, 233] on div "Rigid box" at bounding box center [408, 231] width 175 height 26
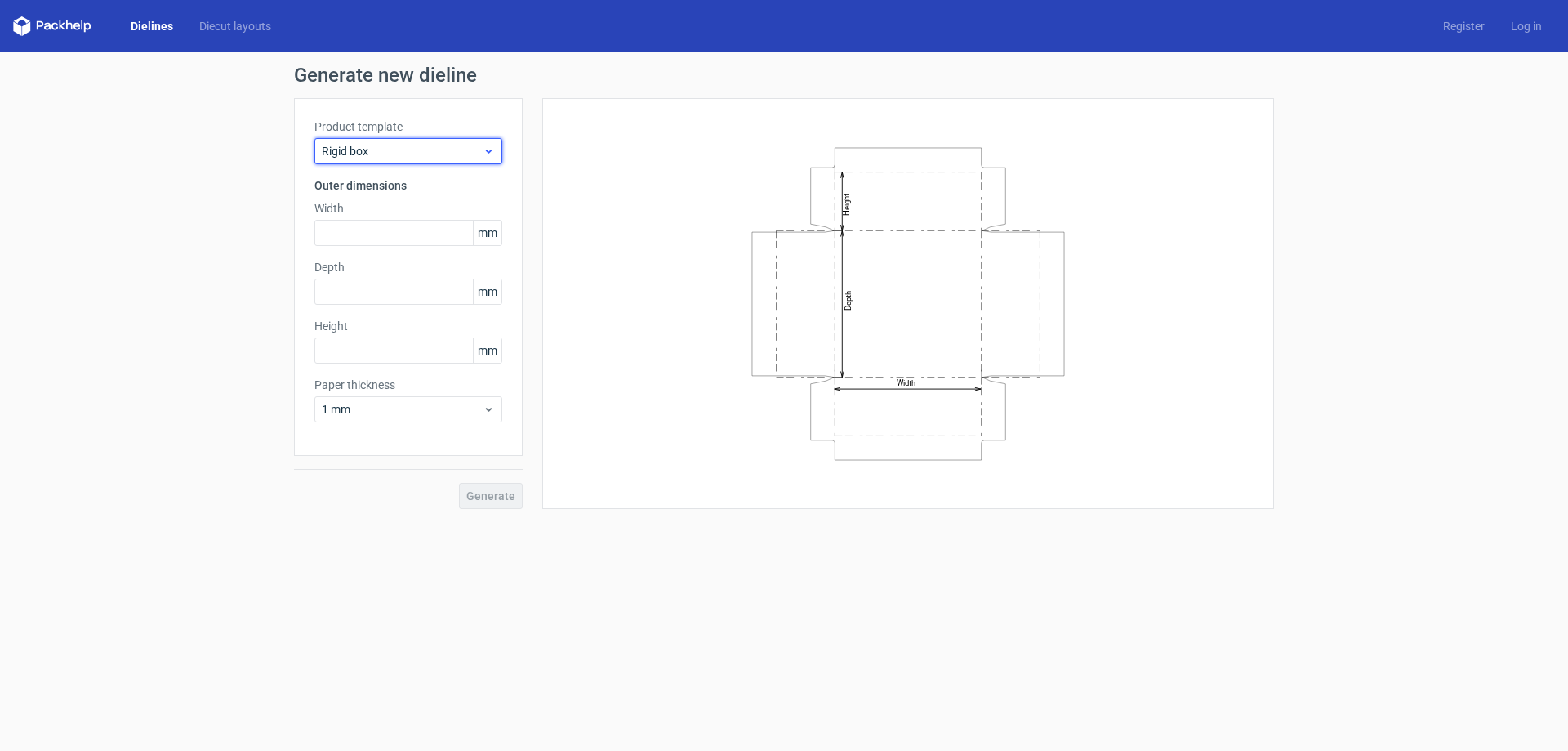
click at [471, 154] on span "Rigid box" at bounding box center [402, 152] width 161 height 16
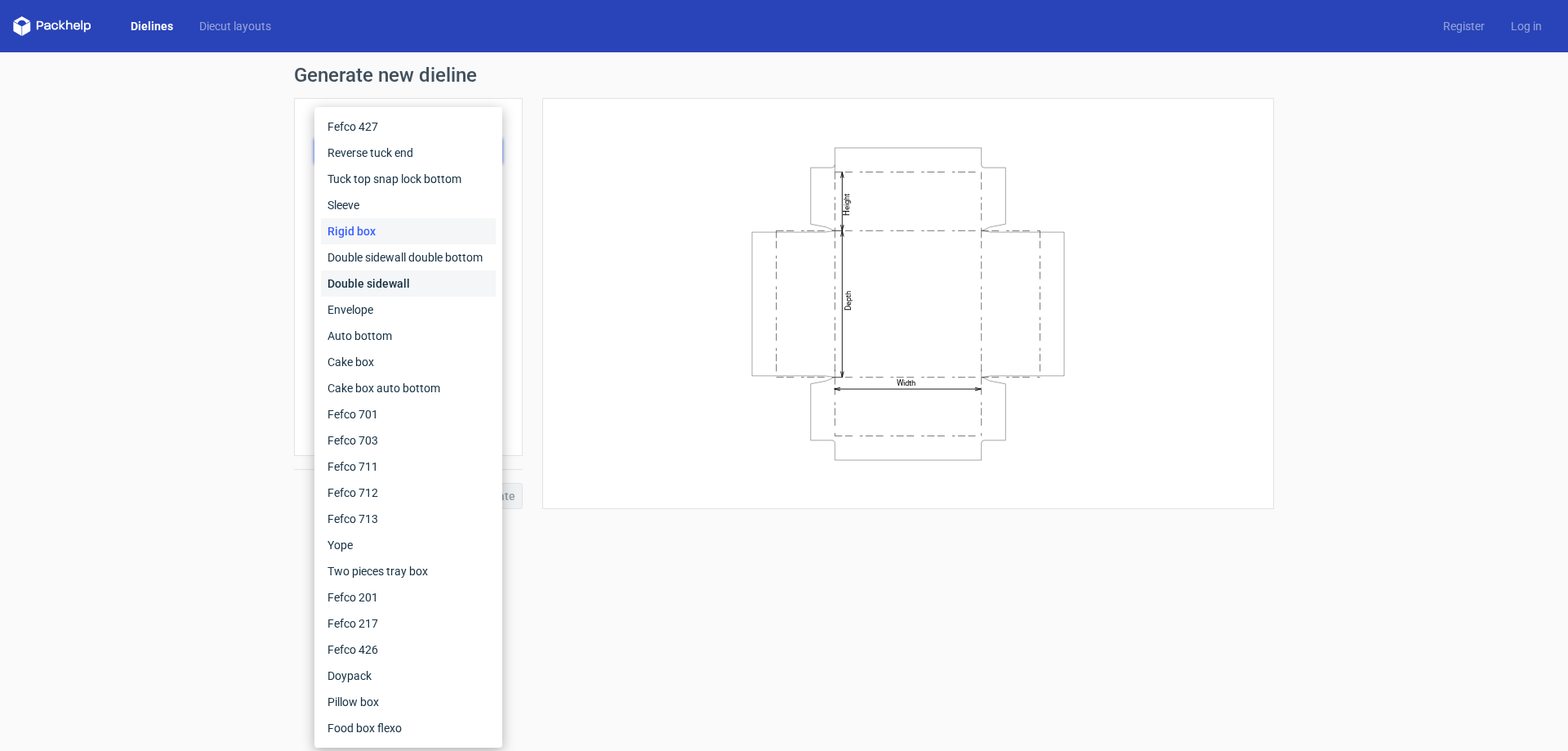
click at [430, 273] on div "Double sidewall" at bounding box center [408, 283] width 175 height 26
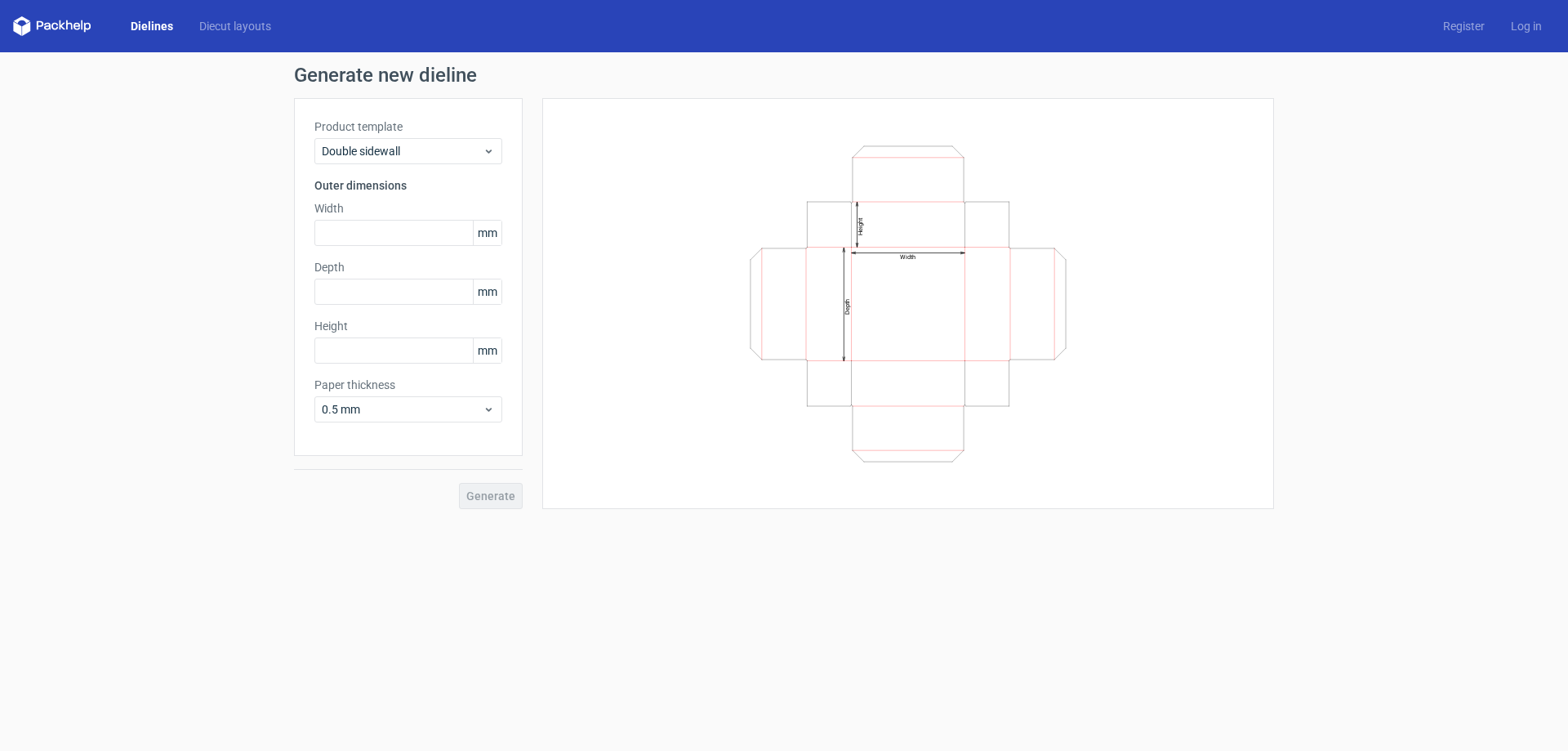
click at [416, 165] on div "Product template Double sidewall Outer dimensions Width mm Depth mm Height mm P…" at bounding box center [408, 277] width 229 height 357
click at [416, 151] on span "Double sidewall" at bounding box center [402, 152] width 161 height 16
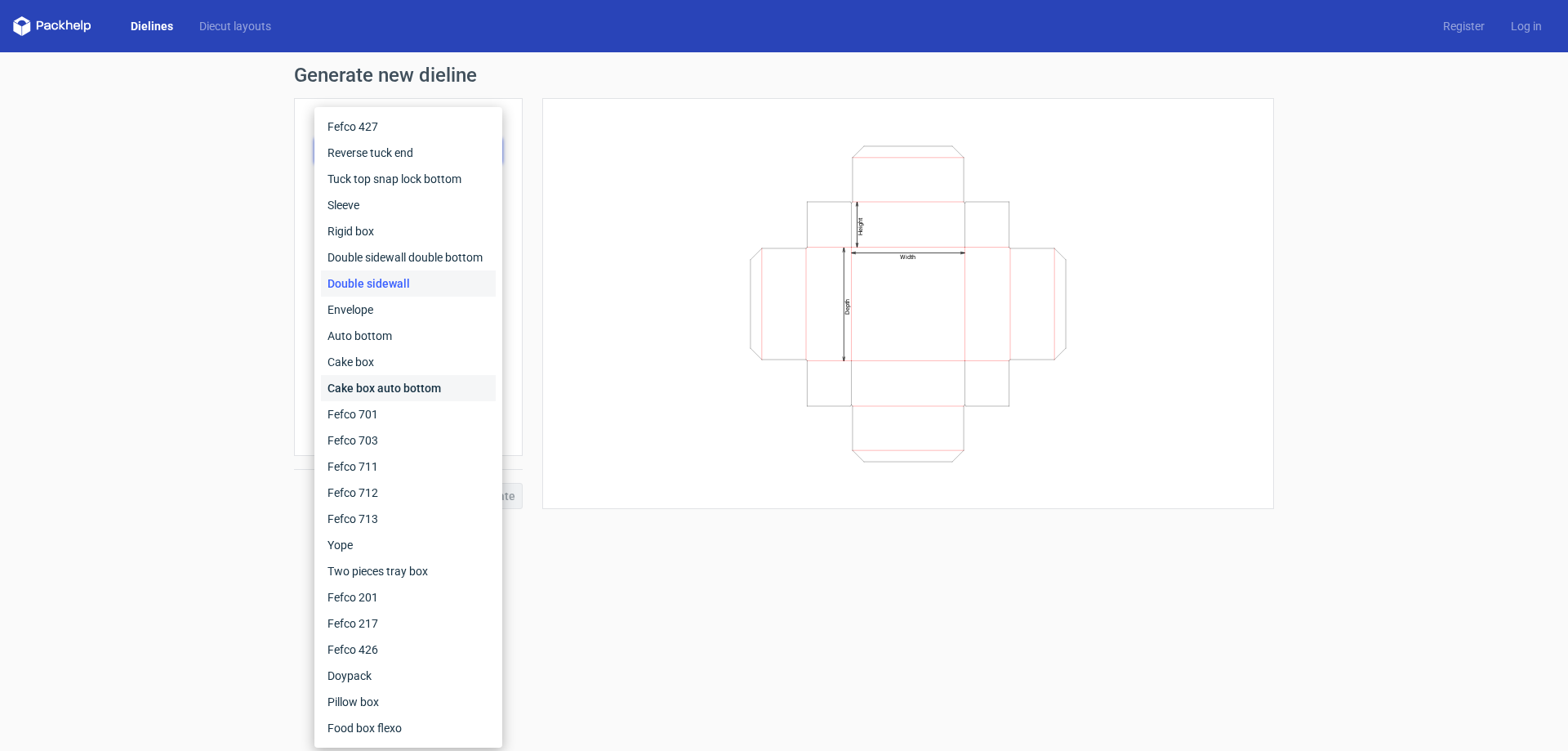
click at [432, 380] on div "Cake box auto bottom" at bounding box center [408, 388] width 175 height 26
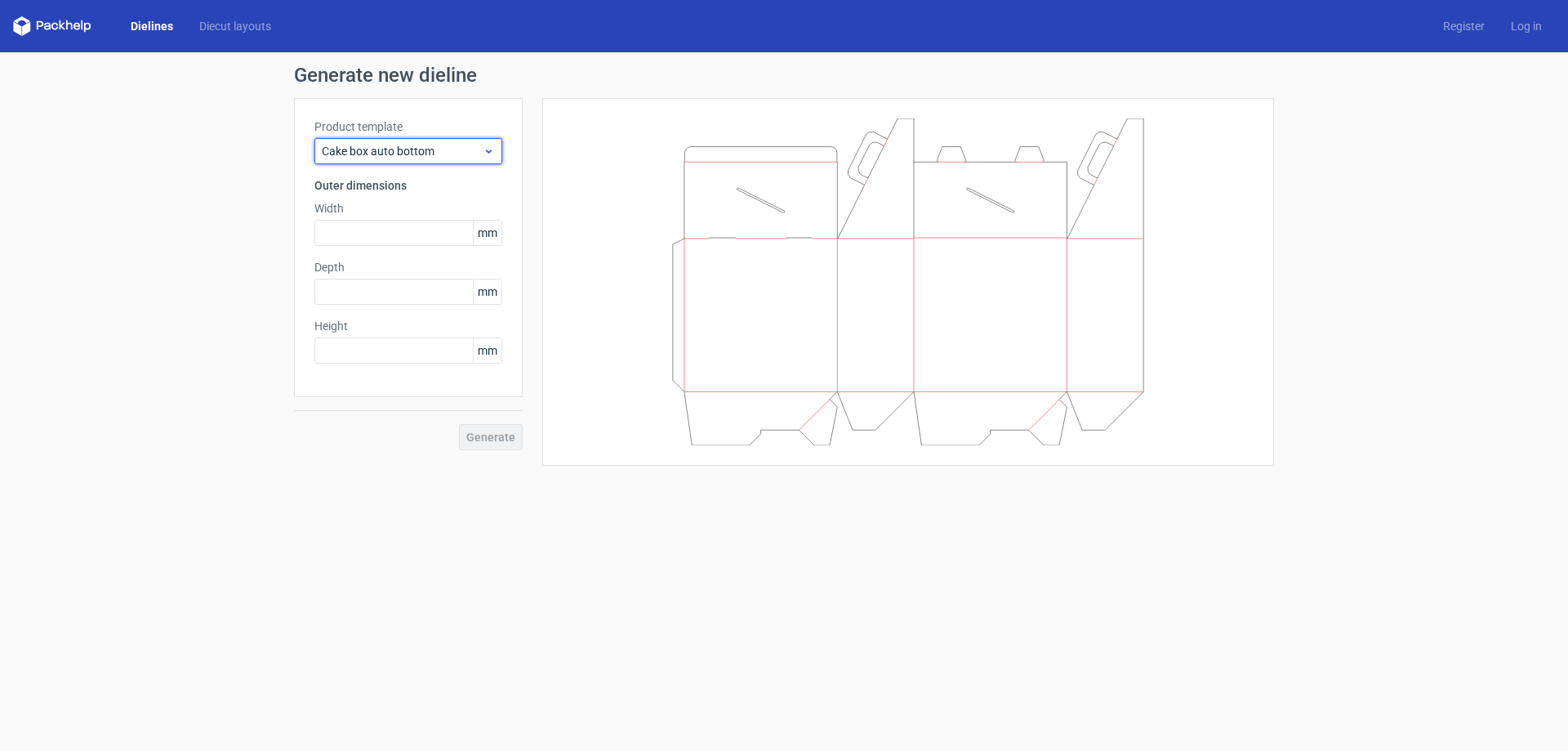
click at [396, 152] on span "Cake box auto bottom" at bounding box center [402, 152] width 161 height 16
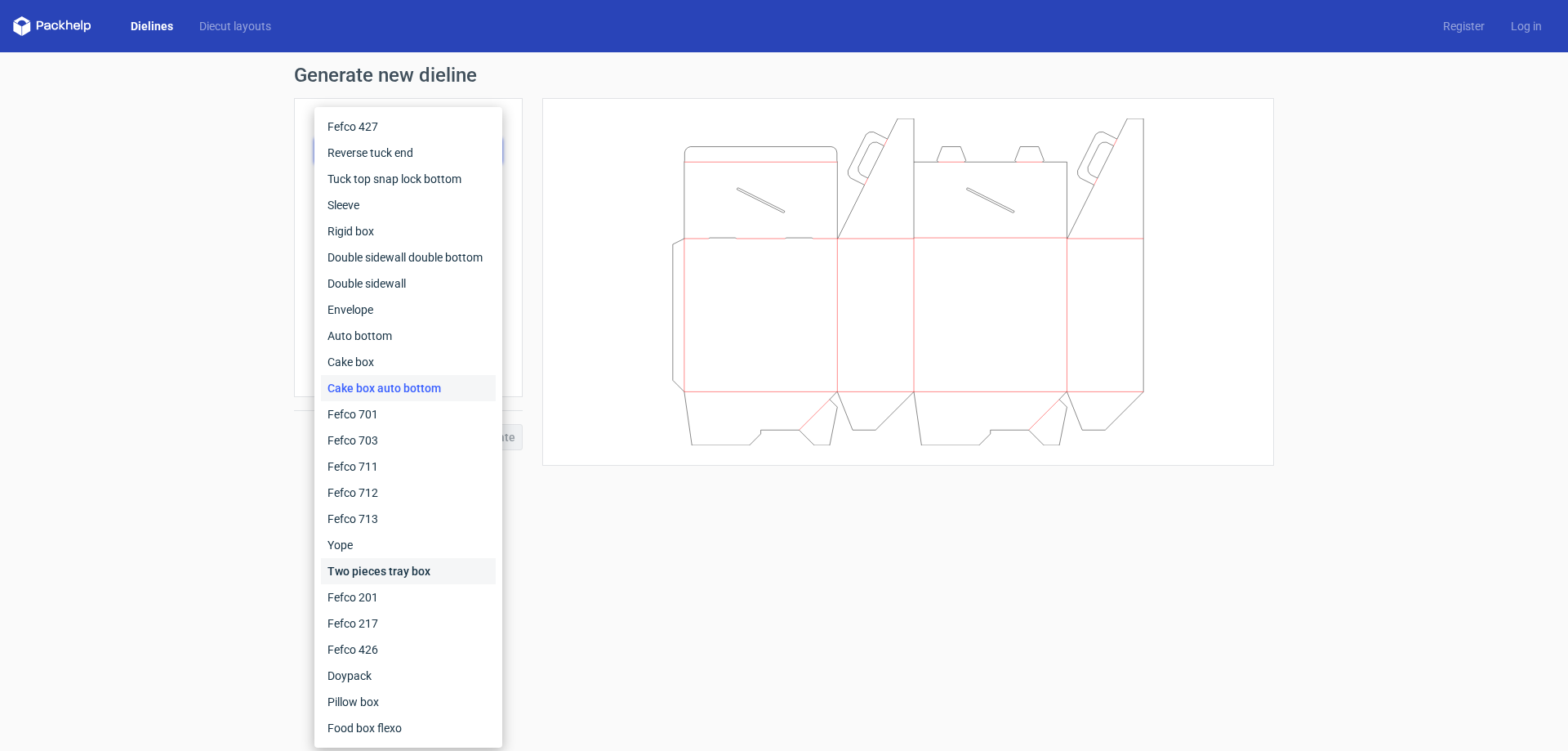
click at [382, 581] on div "Two pieces tray box" at bounding box center [408, 571] width 175 height 26
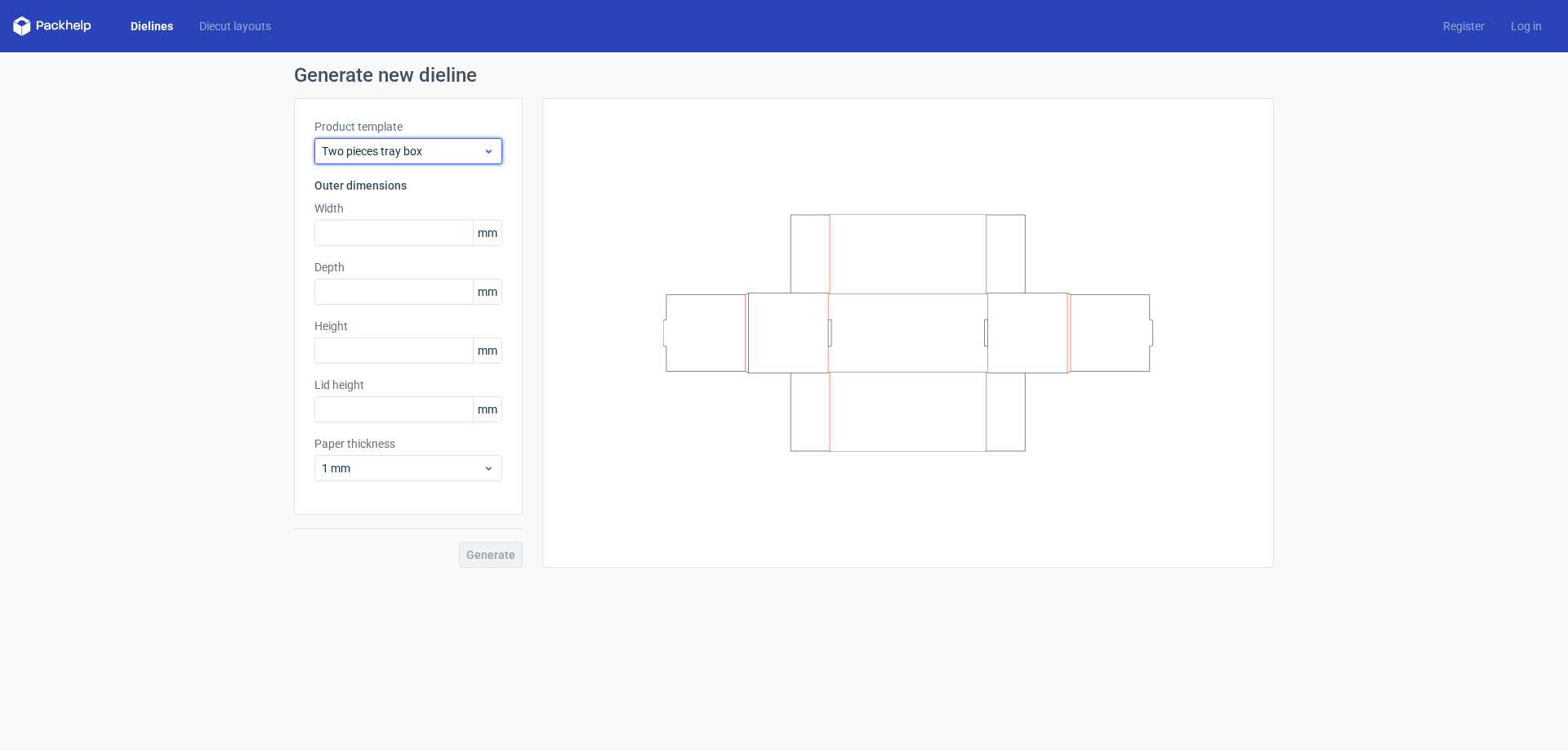
click at [413, 148] on span "Two pieces tray box" at bounding box center [402, 152] width 161 height 16
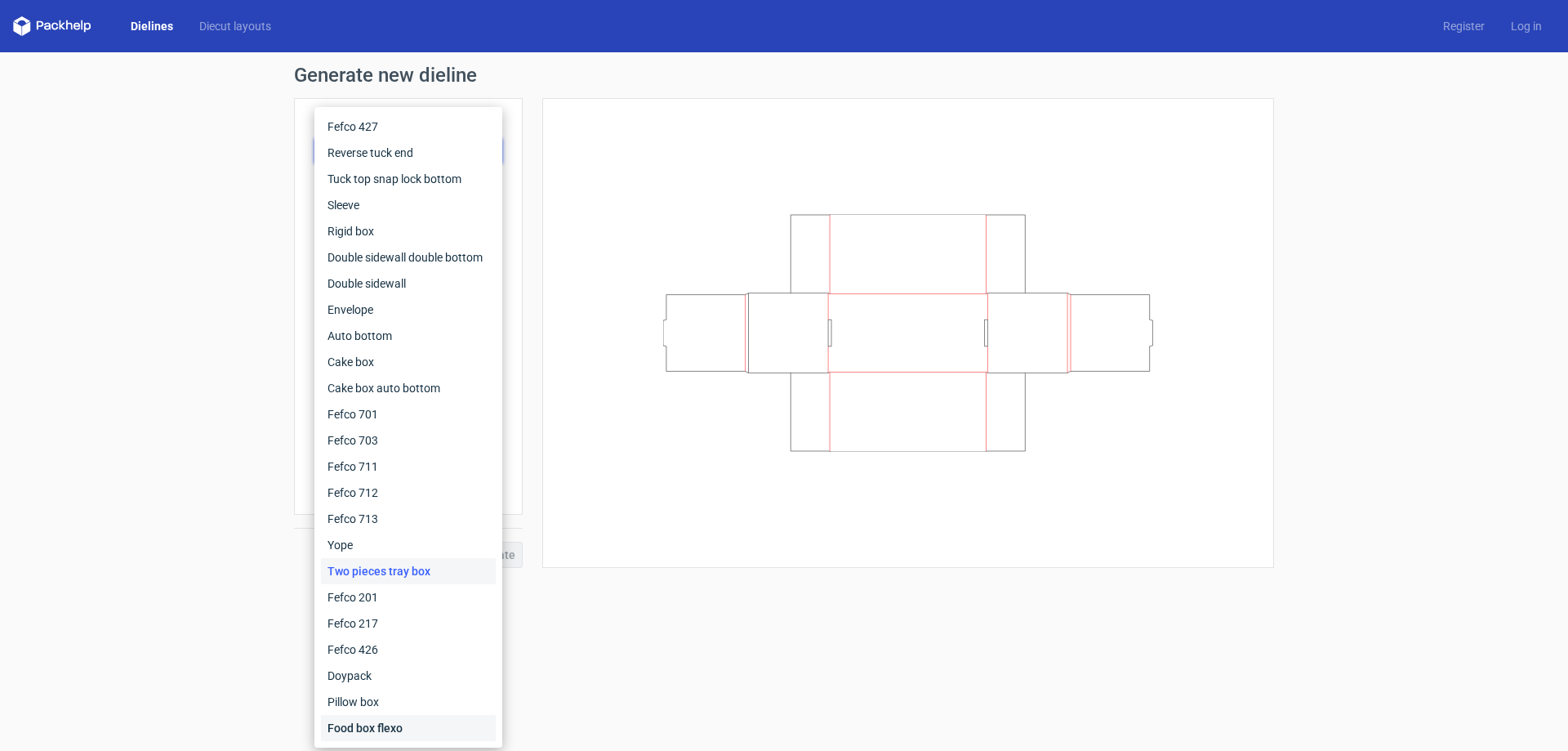
click at [405, 728] on div "Food box flexo" at bounding box center [408, 728] width 175 height 26
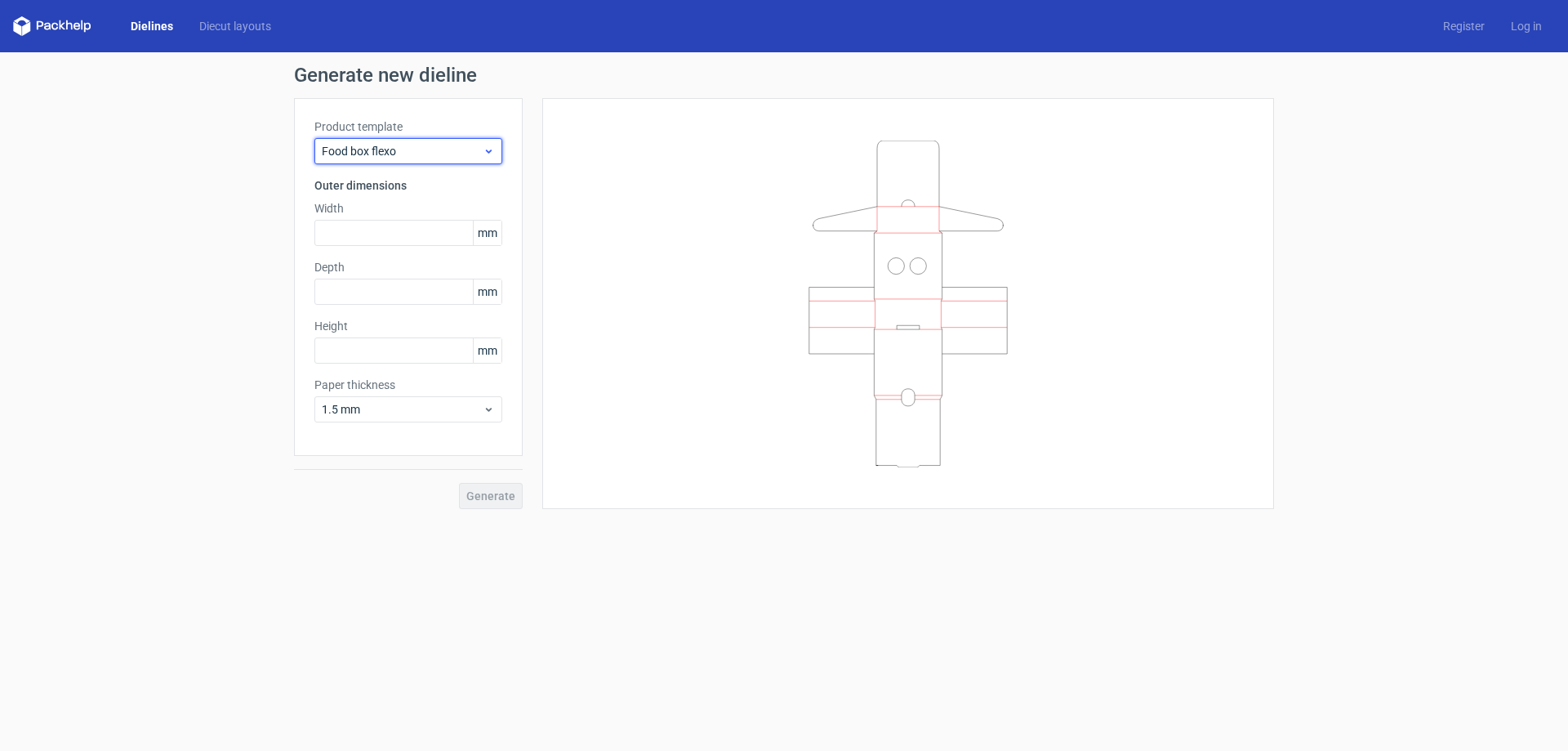
click at [417, 149] on span "Food box flexo" at bounding box center [402, 152] width 161 height 16
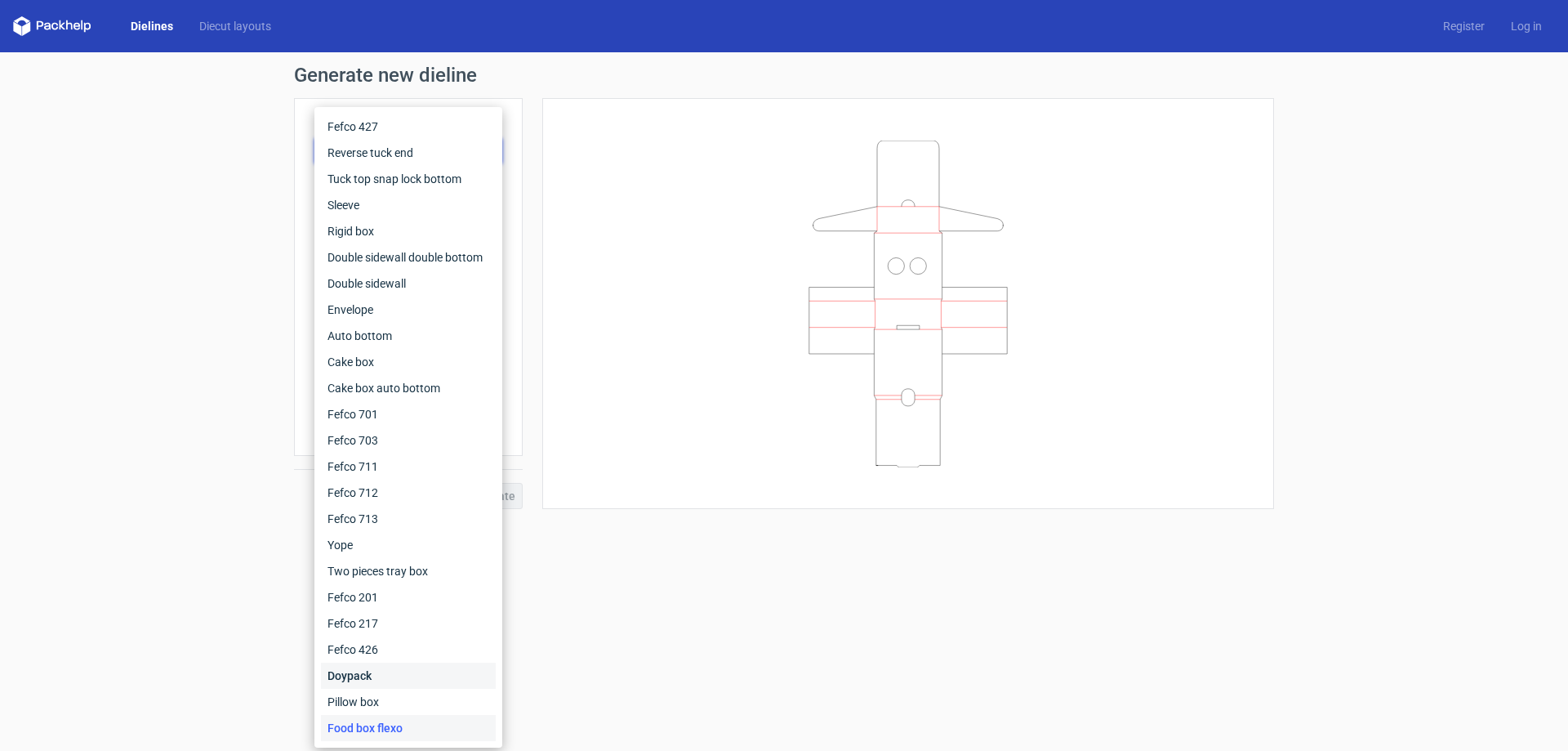
click at [410, 677] on div "Doypack" at bounding box center [408, 675] width 175 height 26
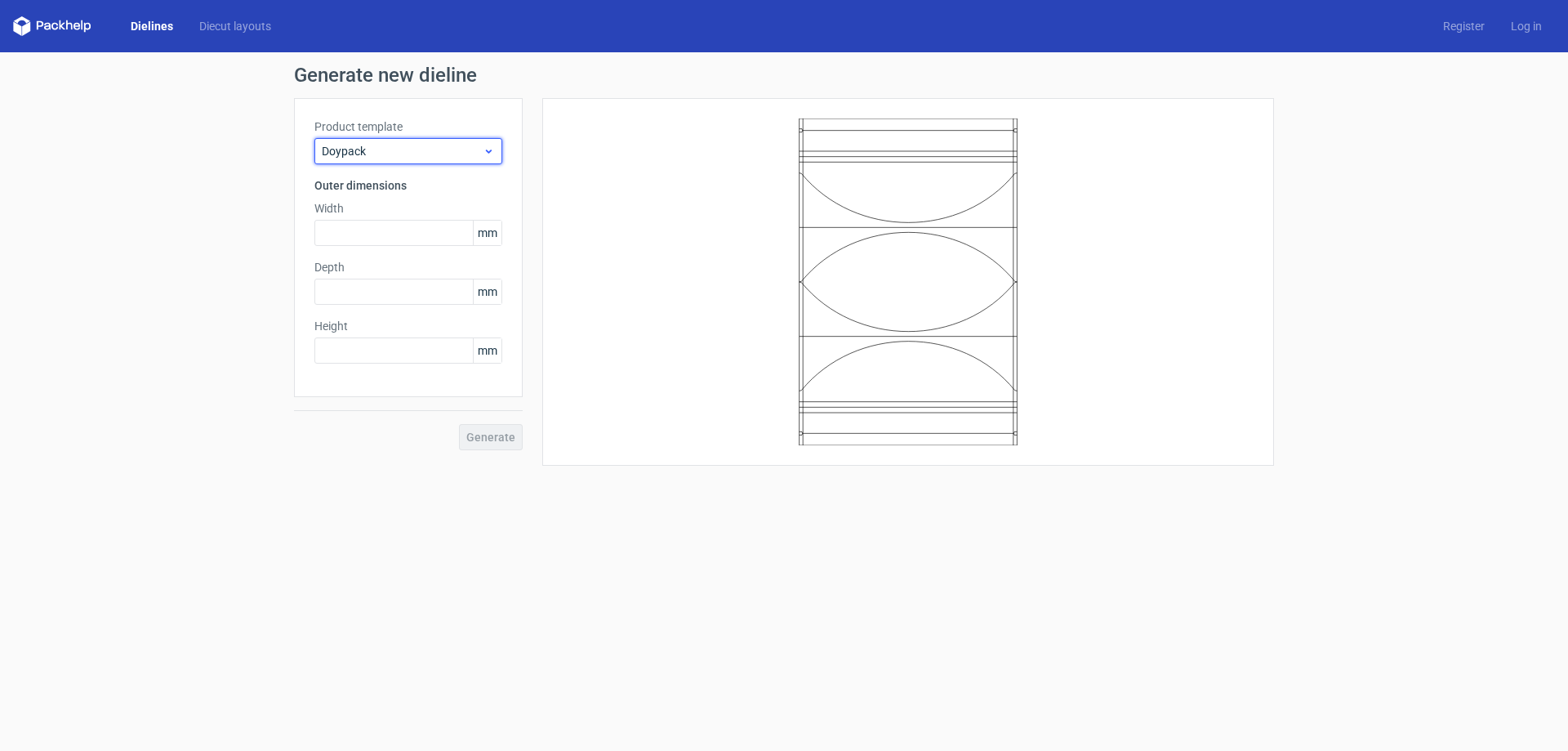
click at [419, 156] on span "Doypack" at bounding box center [402, 152] width 161 height 16
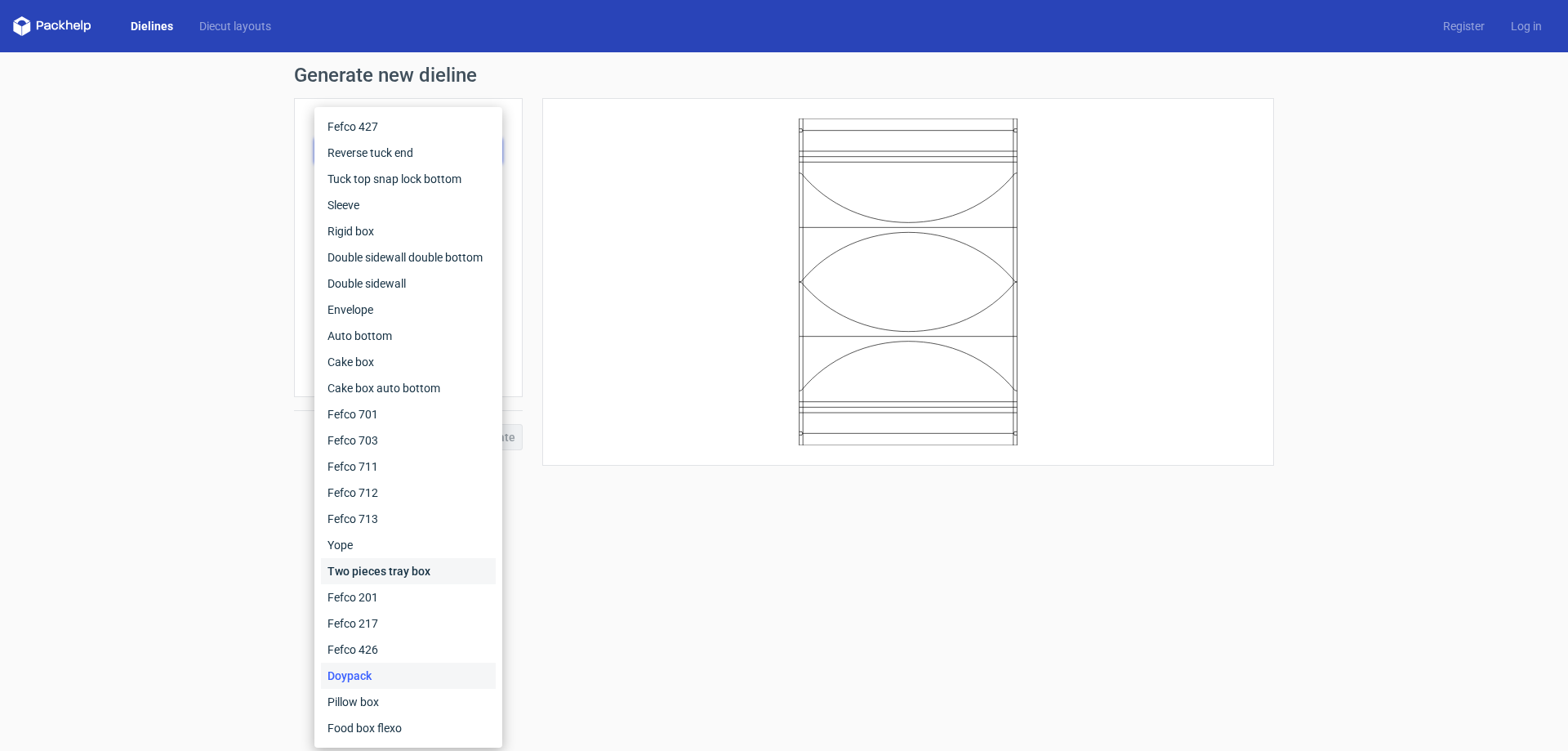
click at [373, 568] on div "Two pieces tray box" at bounding box center [408, 571] width 175 height 26
